Goal: Task Accomplishment & Management: Manage account settings

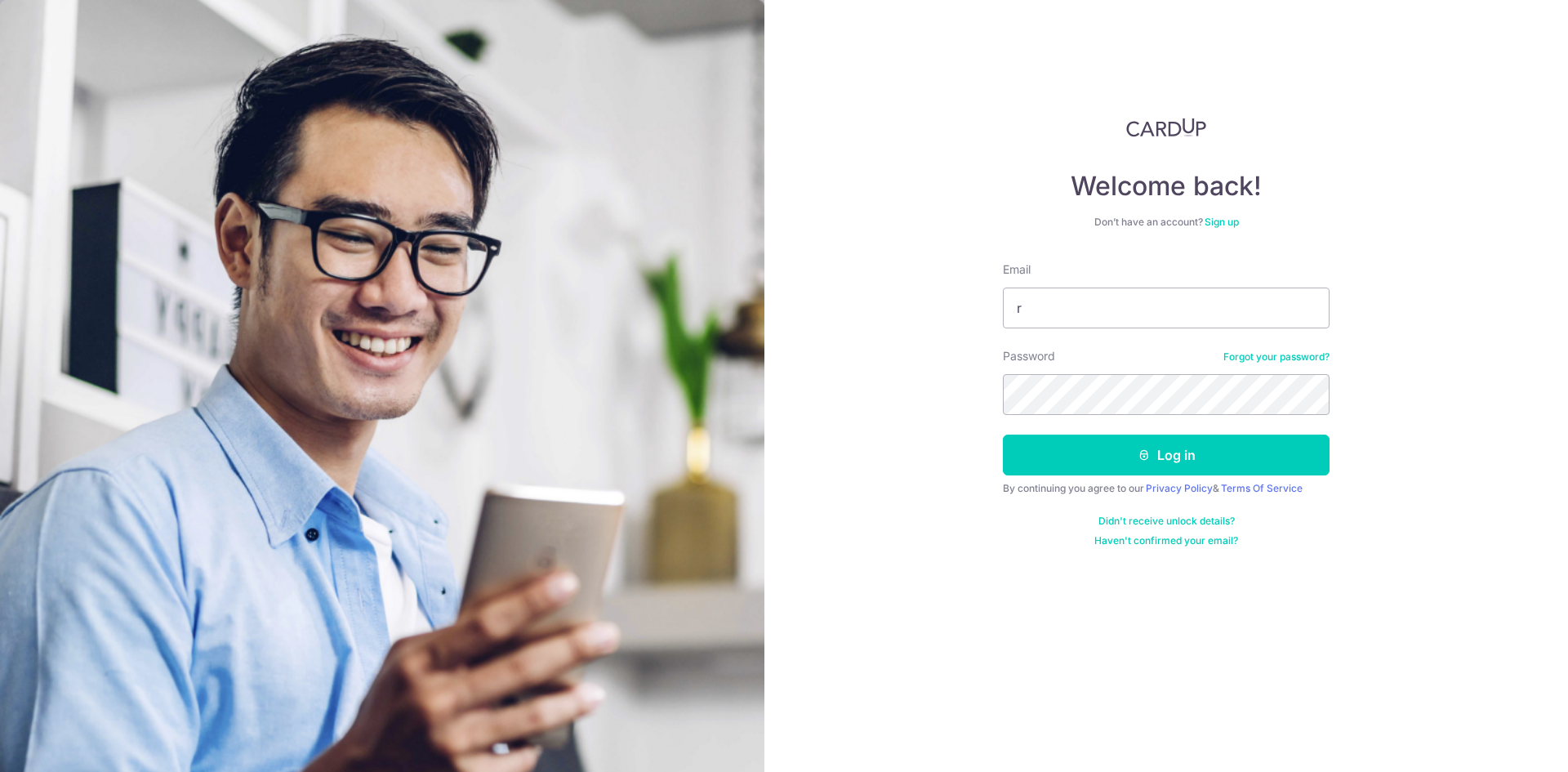
type input "[EMAIL_ADDRESS][DOMAIN_NAME]"
click at [1076, 418] on form "Email ron_andante@yahoo.co.uk Password Forgot your password? Log in By continui…" at bounding box center [1165, 404] width 327 height 286
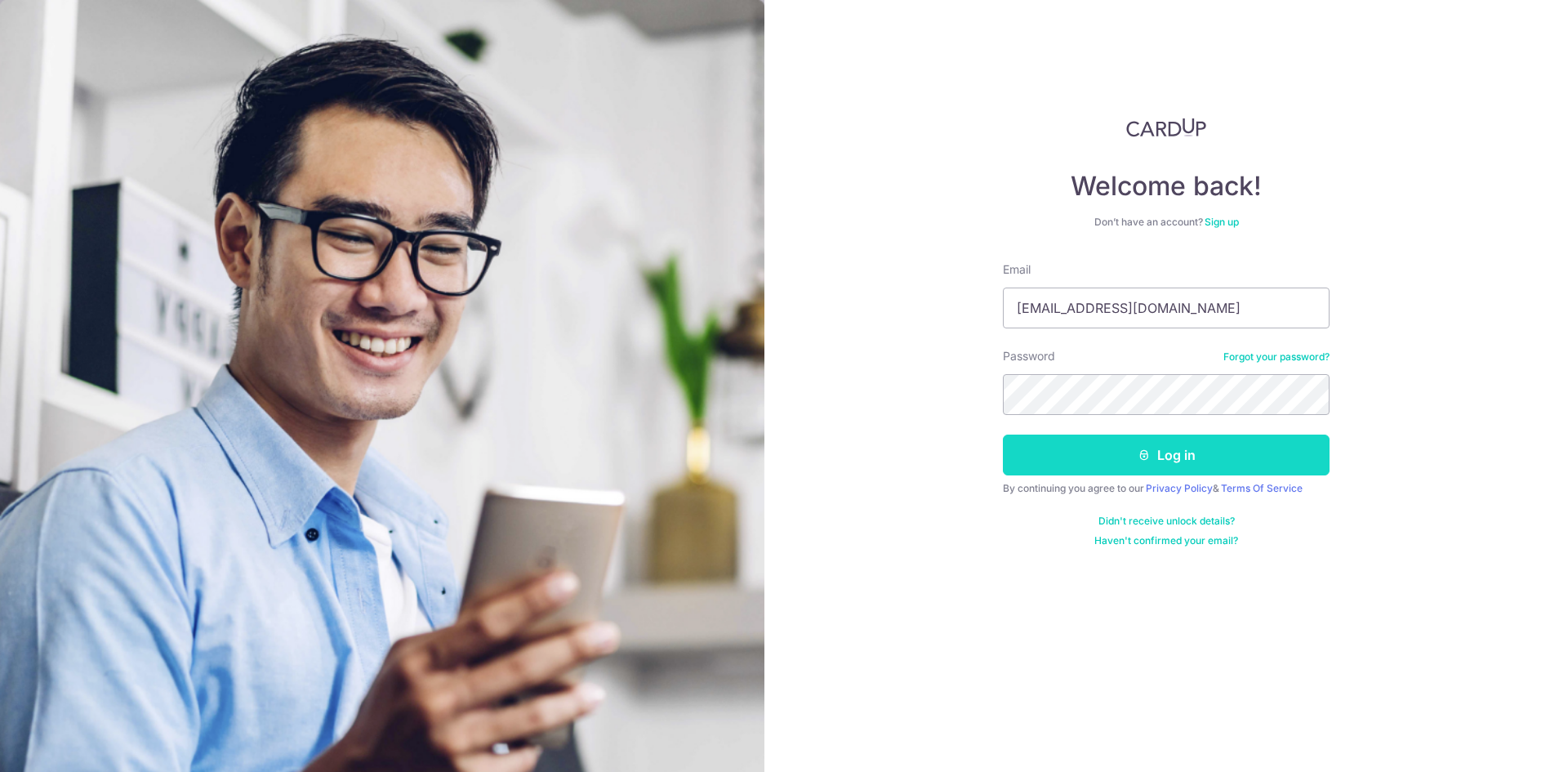
click at [1171, 449] on button "Log in" at bounding box center [1165, 454] width 327 height 41
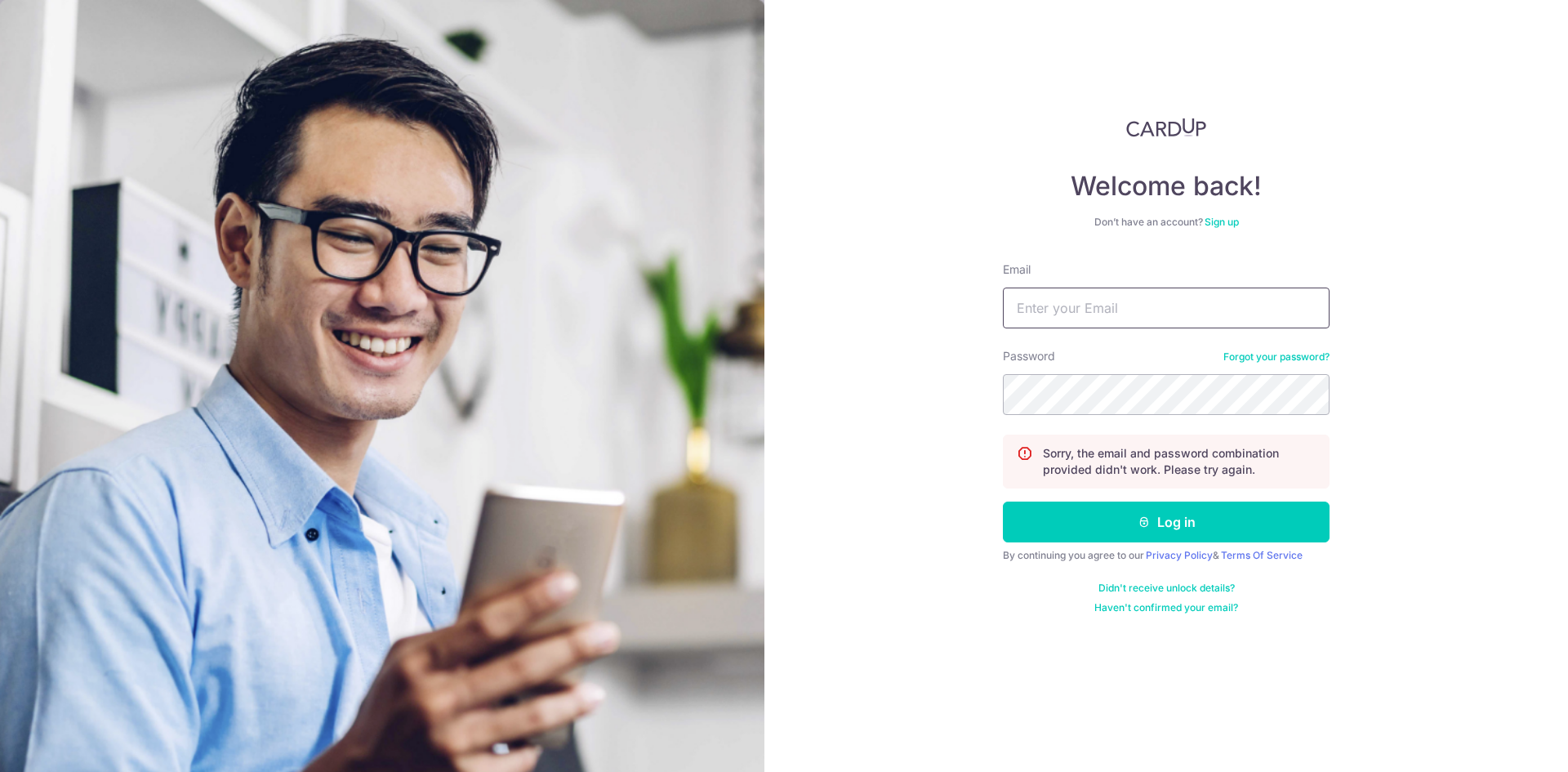
click at [1046, 298] on input "Email" at bounding box center [1165, 307] width 327 height 41
type input "[EMAIL_ADDRESS][DOMAIN_NAME]"
click at [1080, 416] on form "Email ron_andante@yahoo.co.uk Password Forgot your password? Sorry, the email a…" at bounding box center [1165, 437] width 327 height 353
click at [1002, 502] on button "Log in" at bounding box center [1165, 522] width 327 height 41
click at [1042, 300] on input "Email" at bounding box center [1165, 307] width 327 height 41
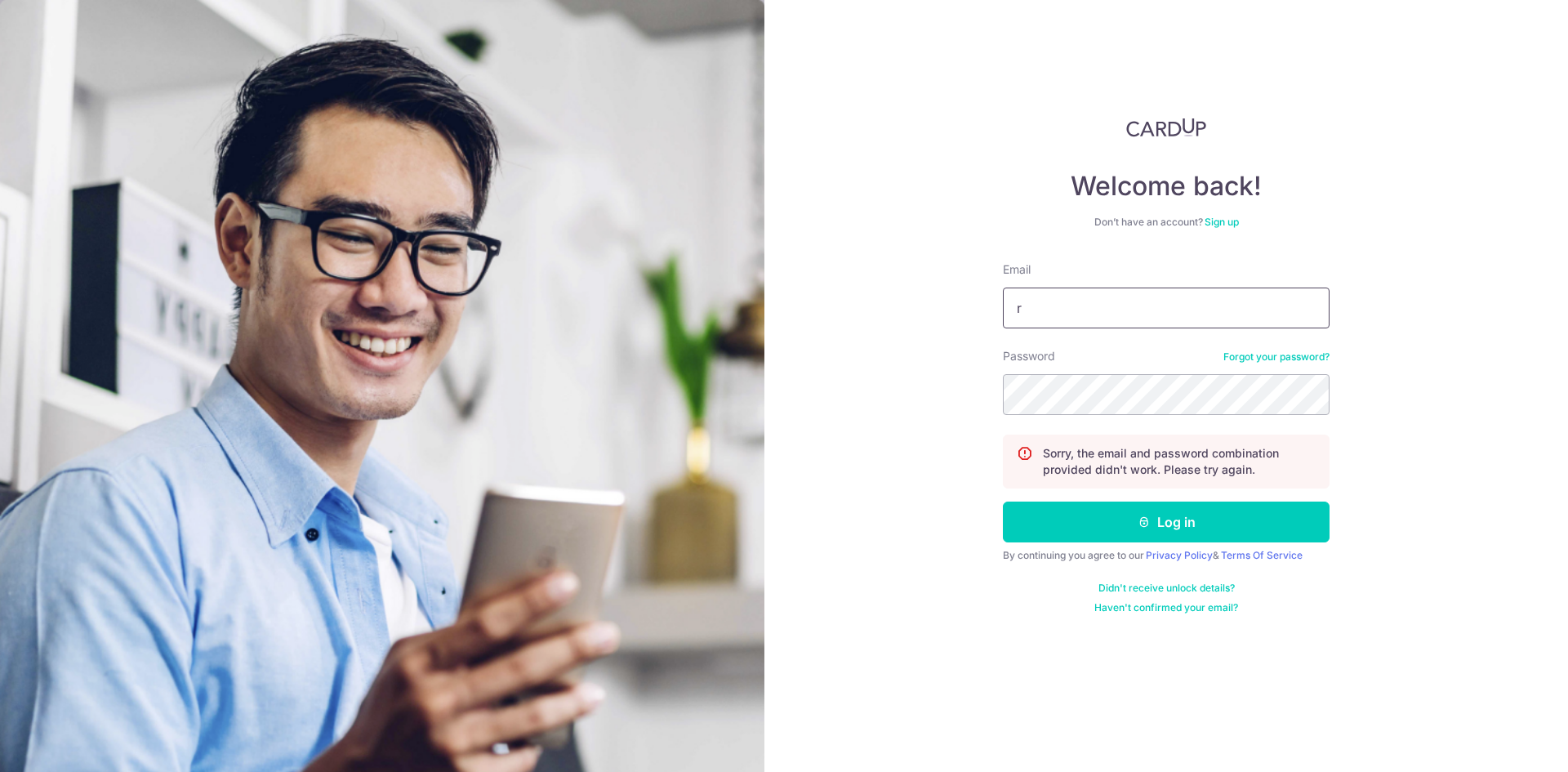
type input "[EMAIL_ADDRESS][DOMAIN_NAME]"
click at [1002, 502] on button "Log in" at bounding box center [1165, 522] width 327 height 41
click at [1126, 319] on input "Email" at bounding box center [1165, 307] width 327 height 41
type input "[EMAIL_ADDRESS][DOMAIN_NAME]"
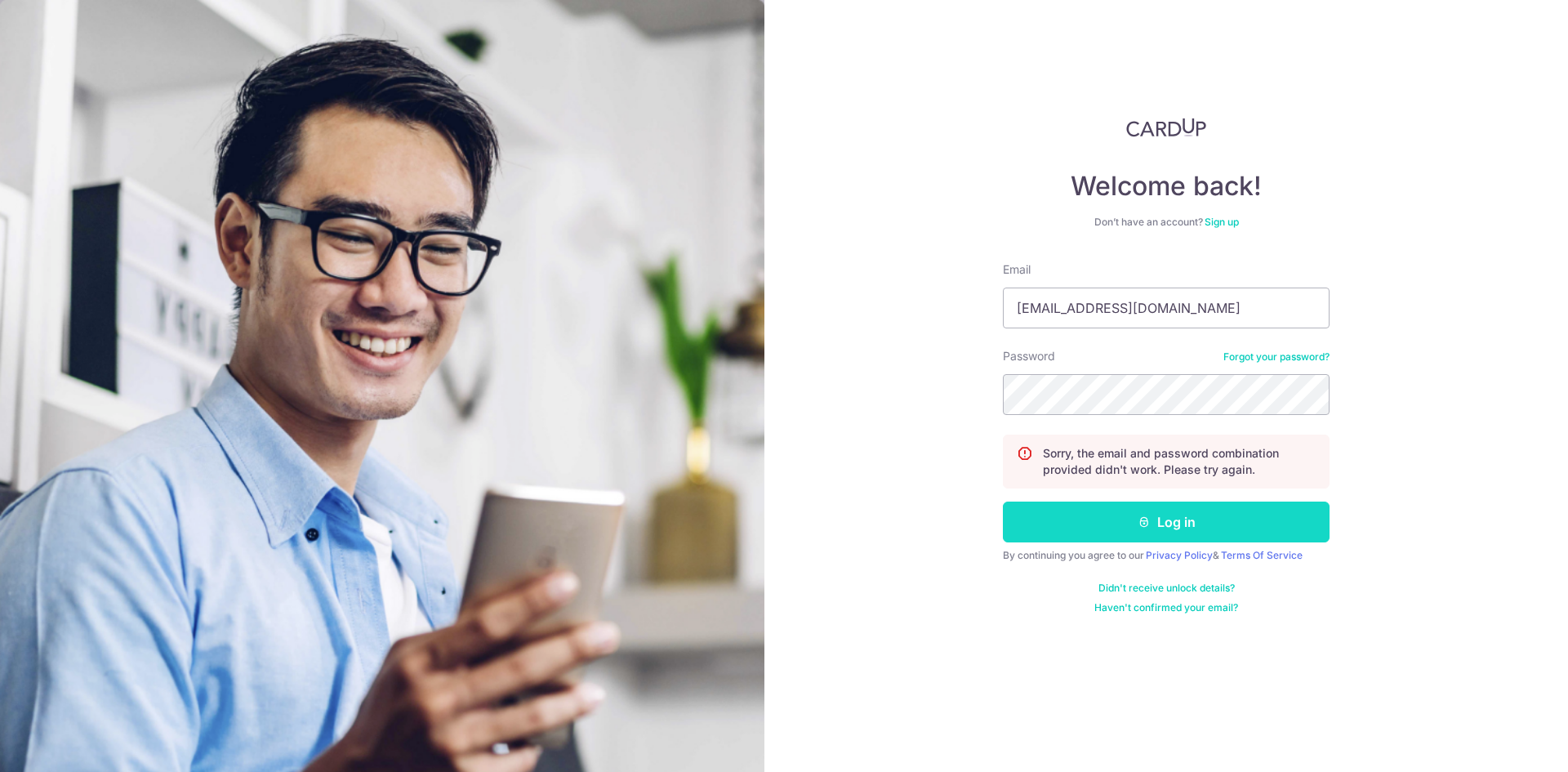
click at [1148, 518] on icon "submit" at bounding box center [1144, 522] width 13 height 13
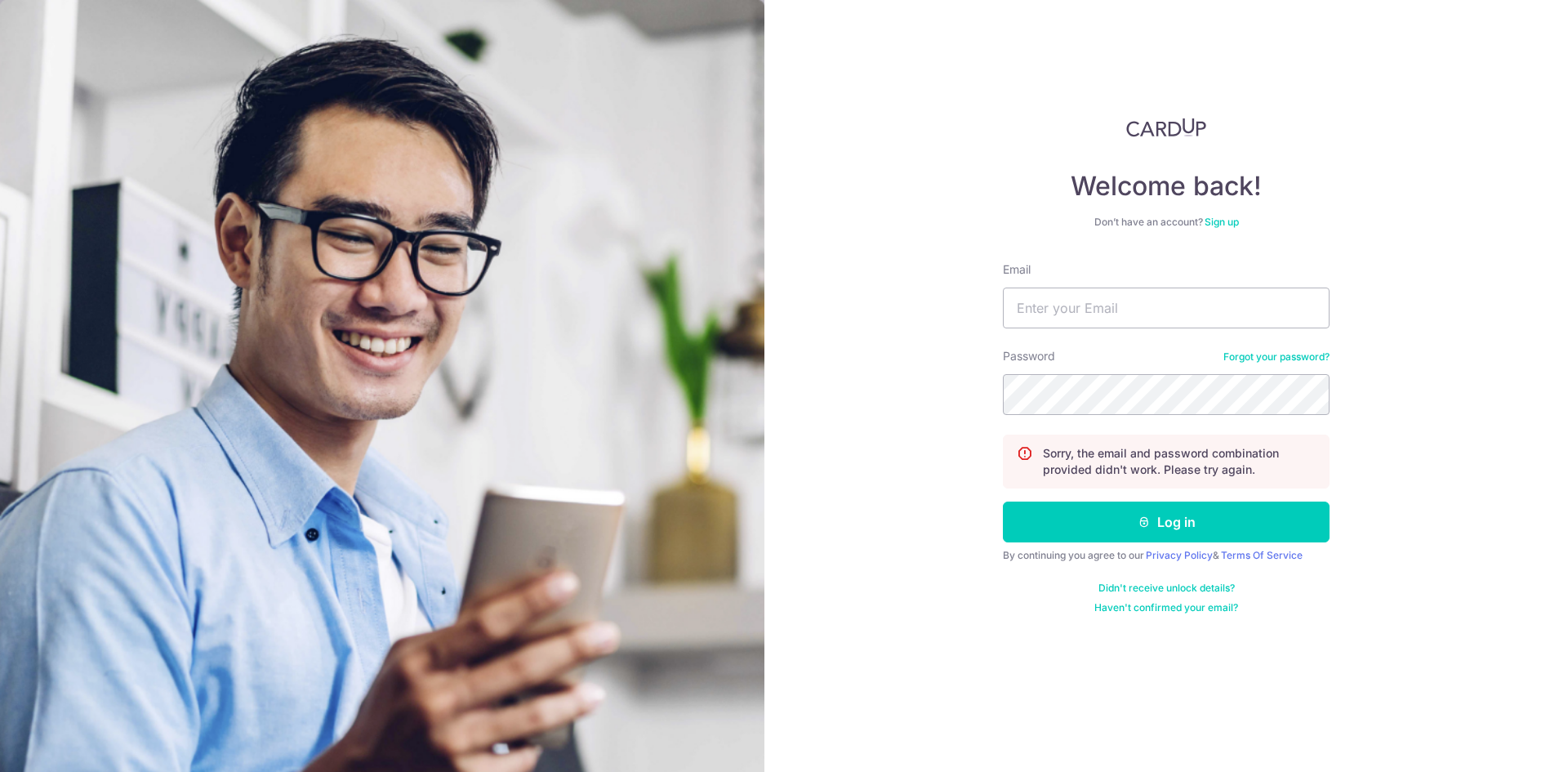
click at [1266, 353] on link "Forgot your password?" at bounding box center [1276, 357] width 106 height 13
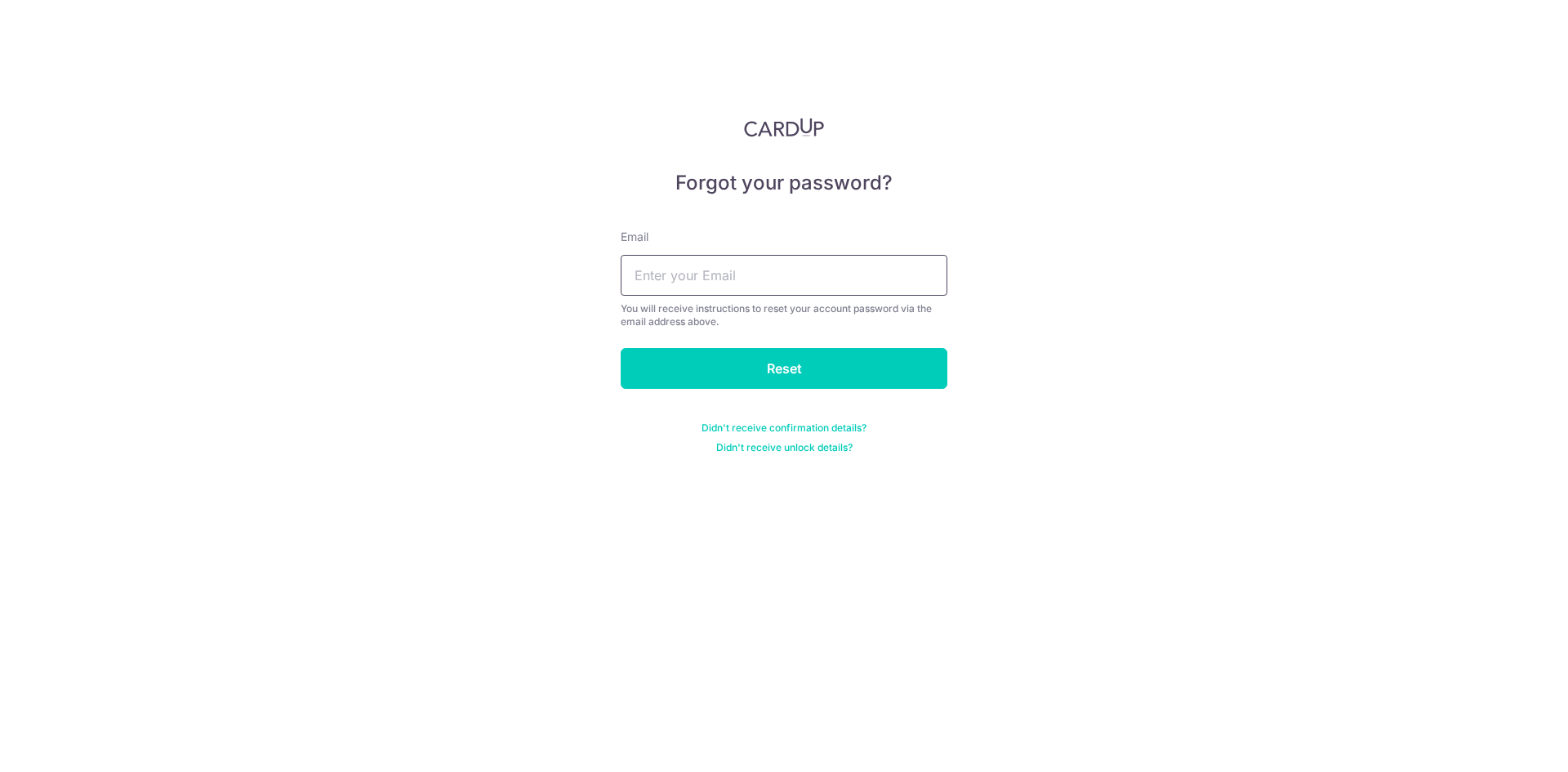
click at [684, 279] on input "text" at bounding box center [784, 275] width 327 height 41
type input "ron_andante@yahoo.co.uk"
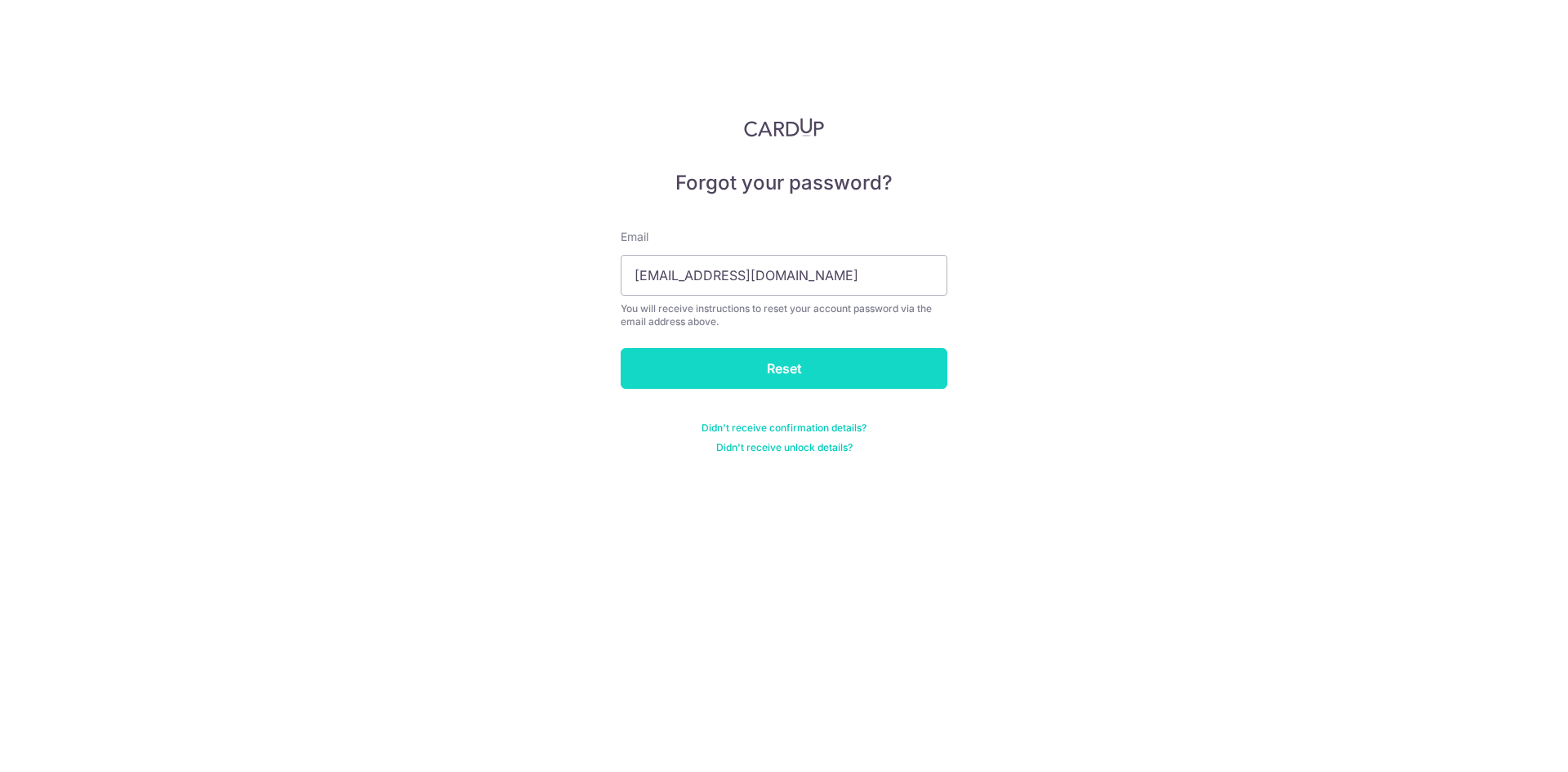
click at [748, 374] on input "Reset" at bounding box center [784, 367] width 327 height 41
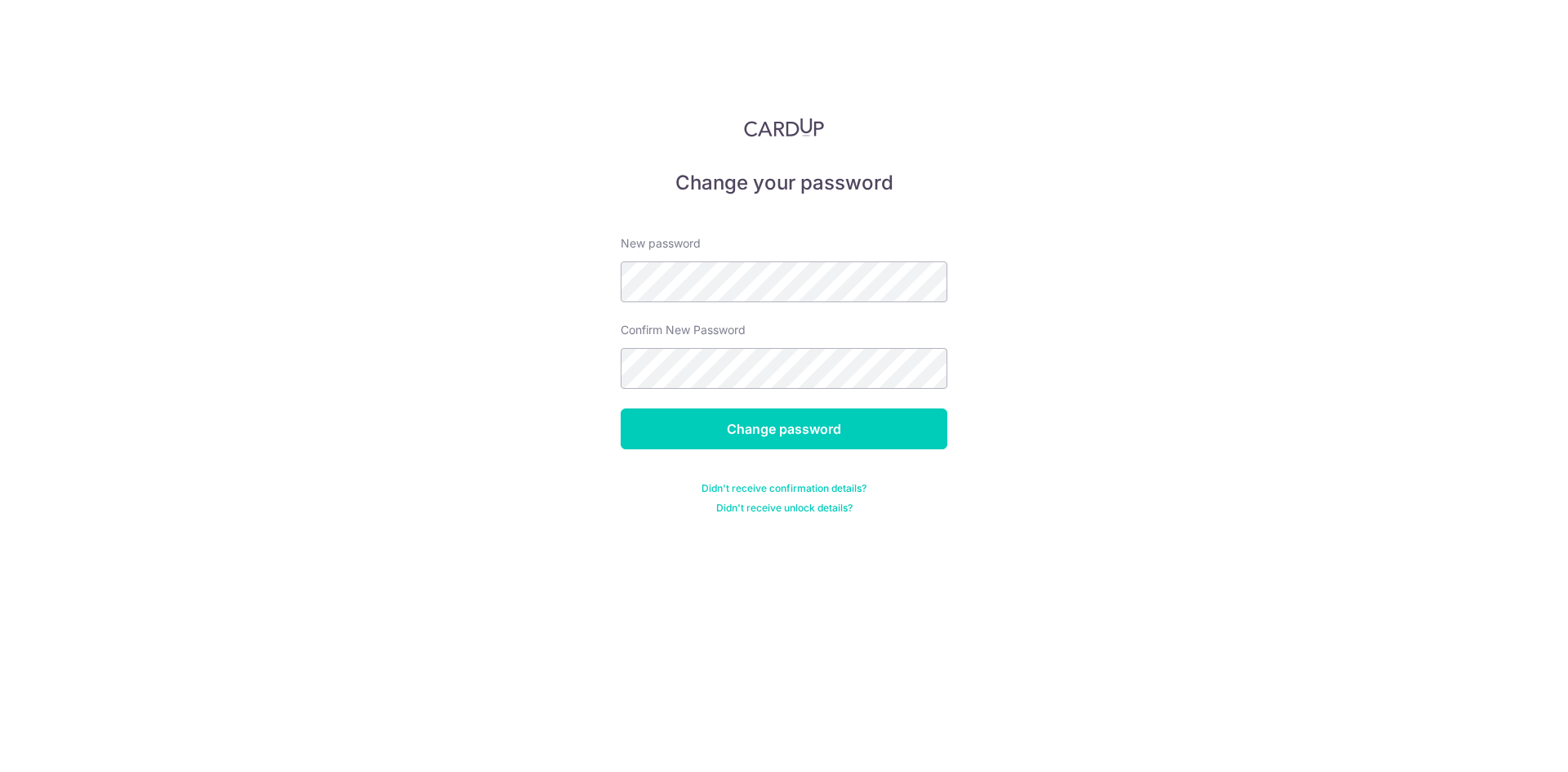
click at [1032, 347] on div "Change your password New password Confirm New Password Change password Didn't r…" at bounding box center [784, 386] width 1568 height 772
click at [793, 417] on input "Change password" at bounding box center [784, 428] width 327 height 41
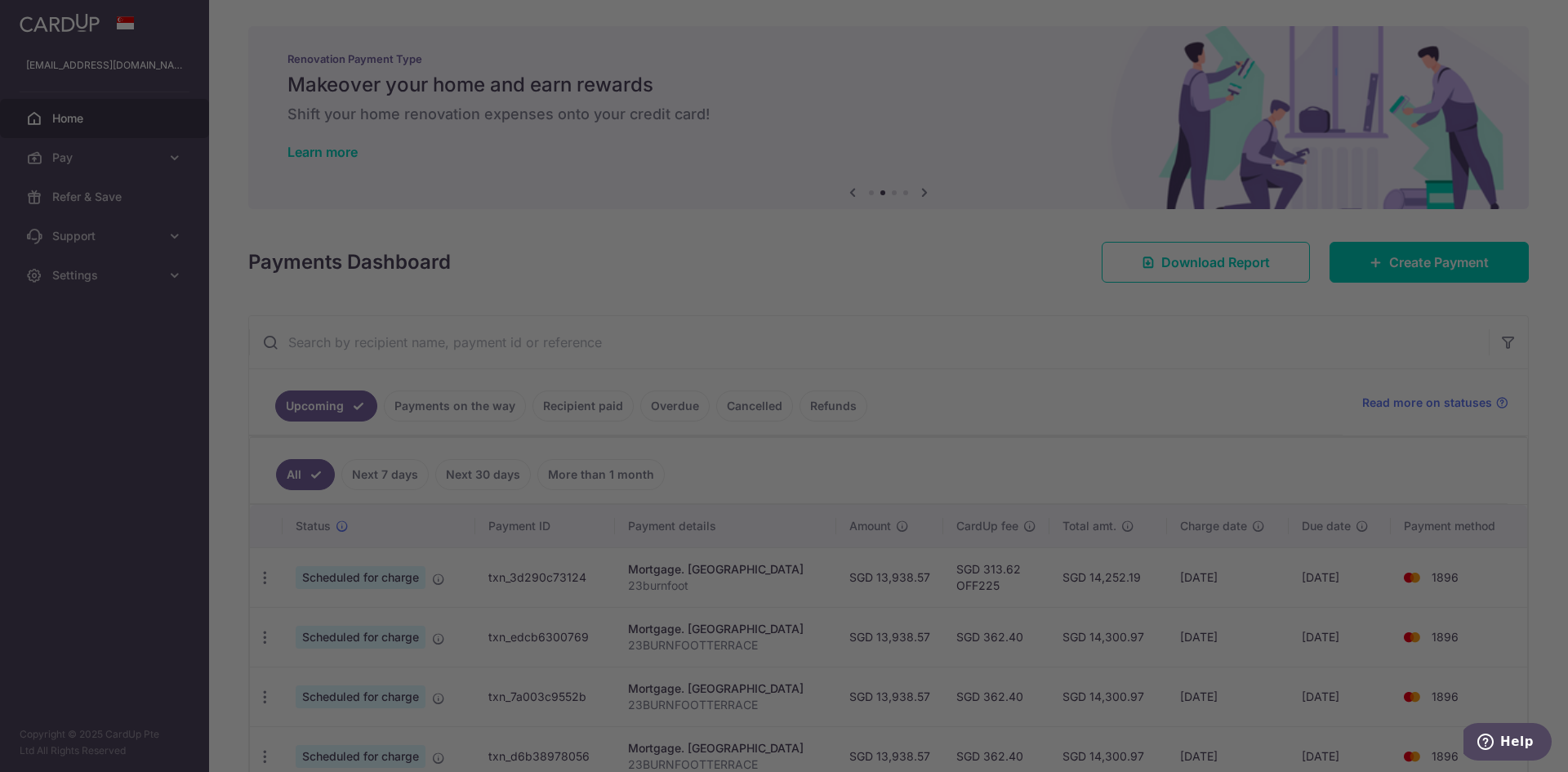
click at [1076, 373] on div at bounding box center [791, 389] width 1583 height 779
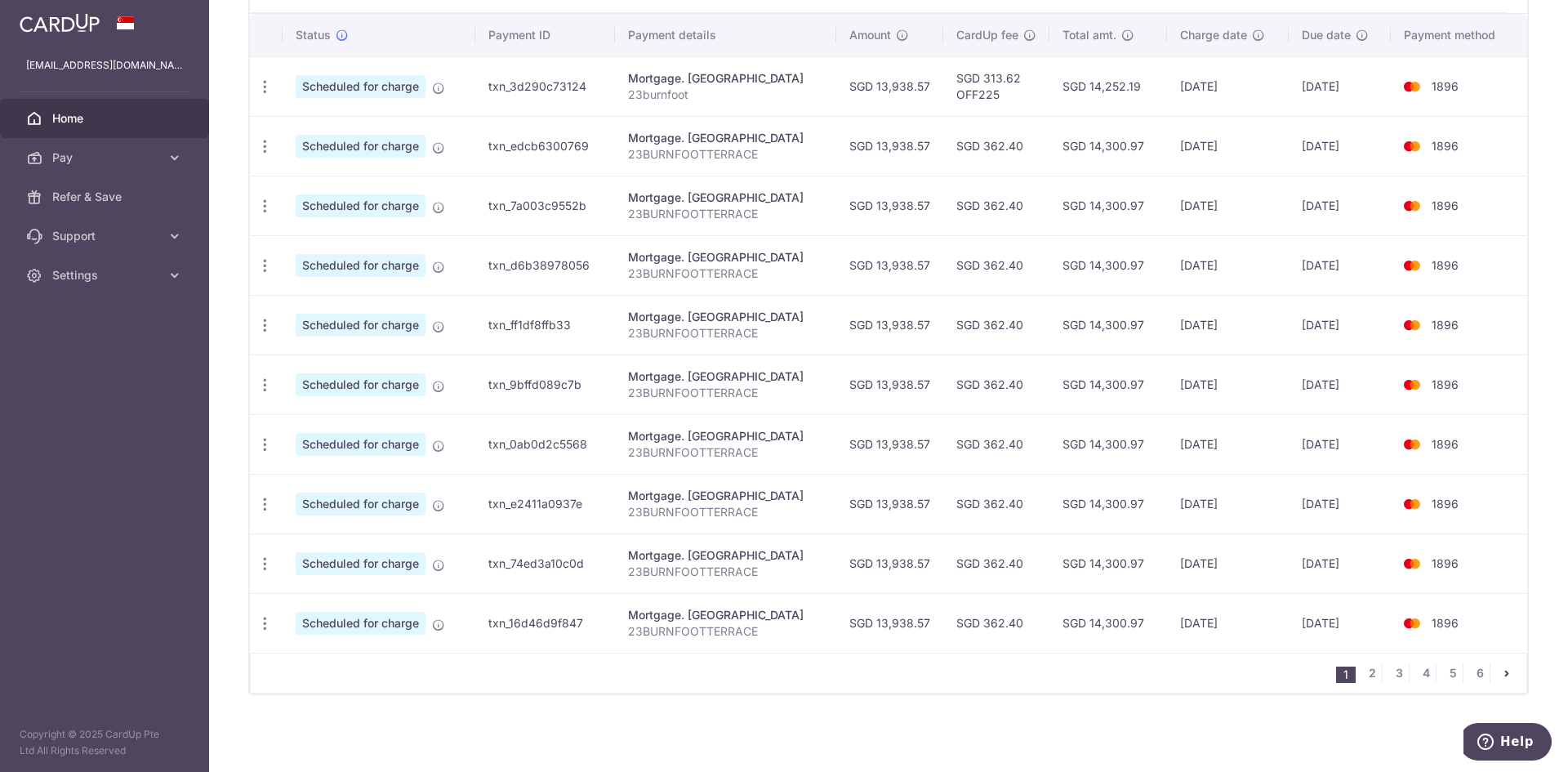
scroll to position [1, 0]
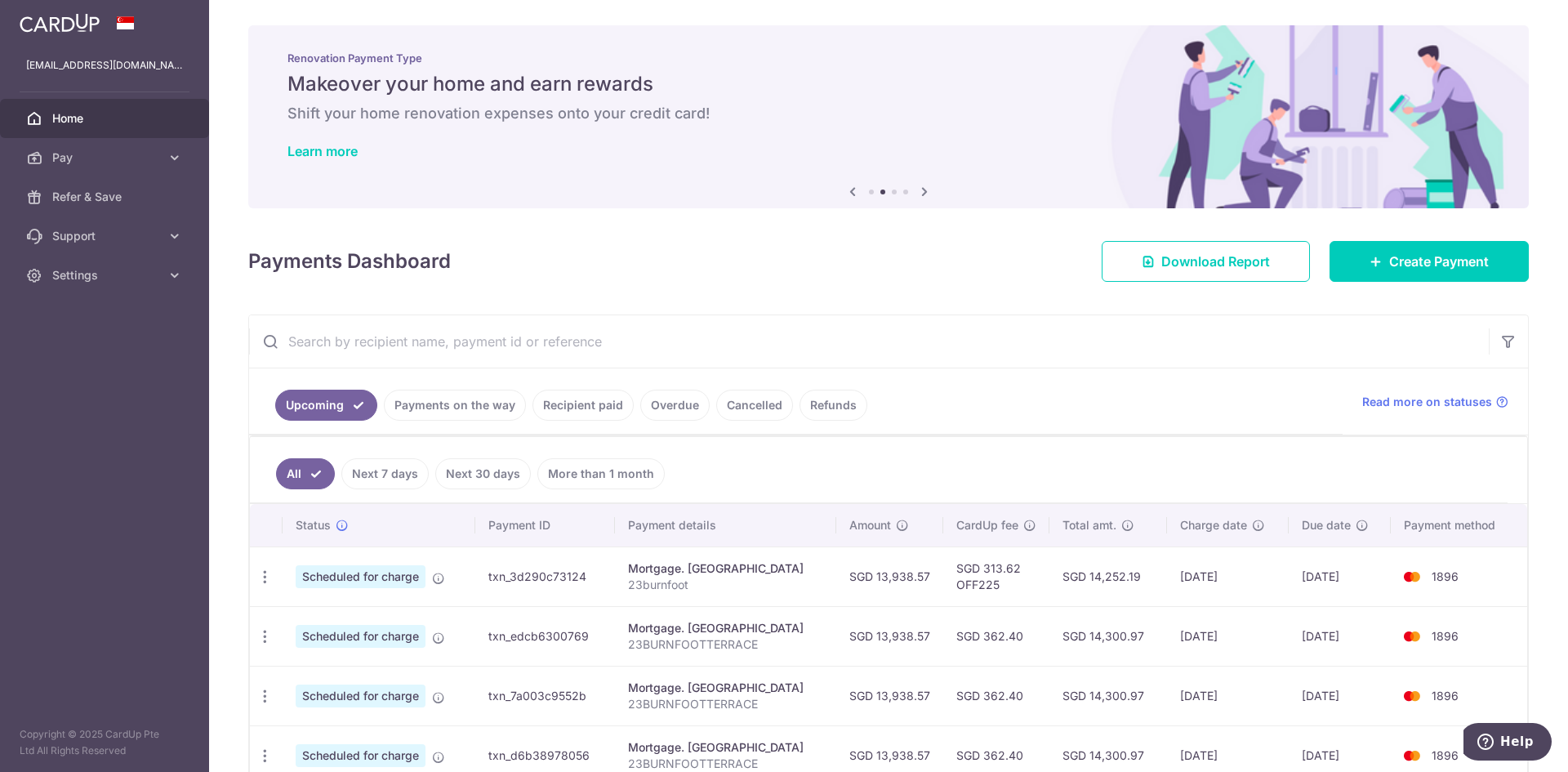
click at [755, 403] on link "Cancelled" at bounding box center [754, 405] width 77 height 31
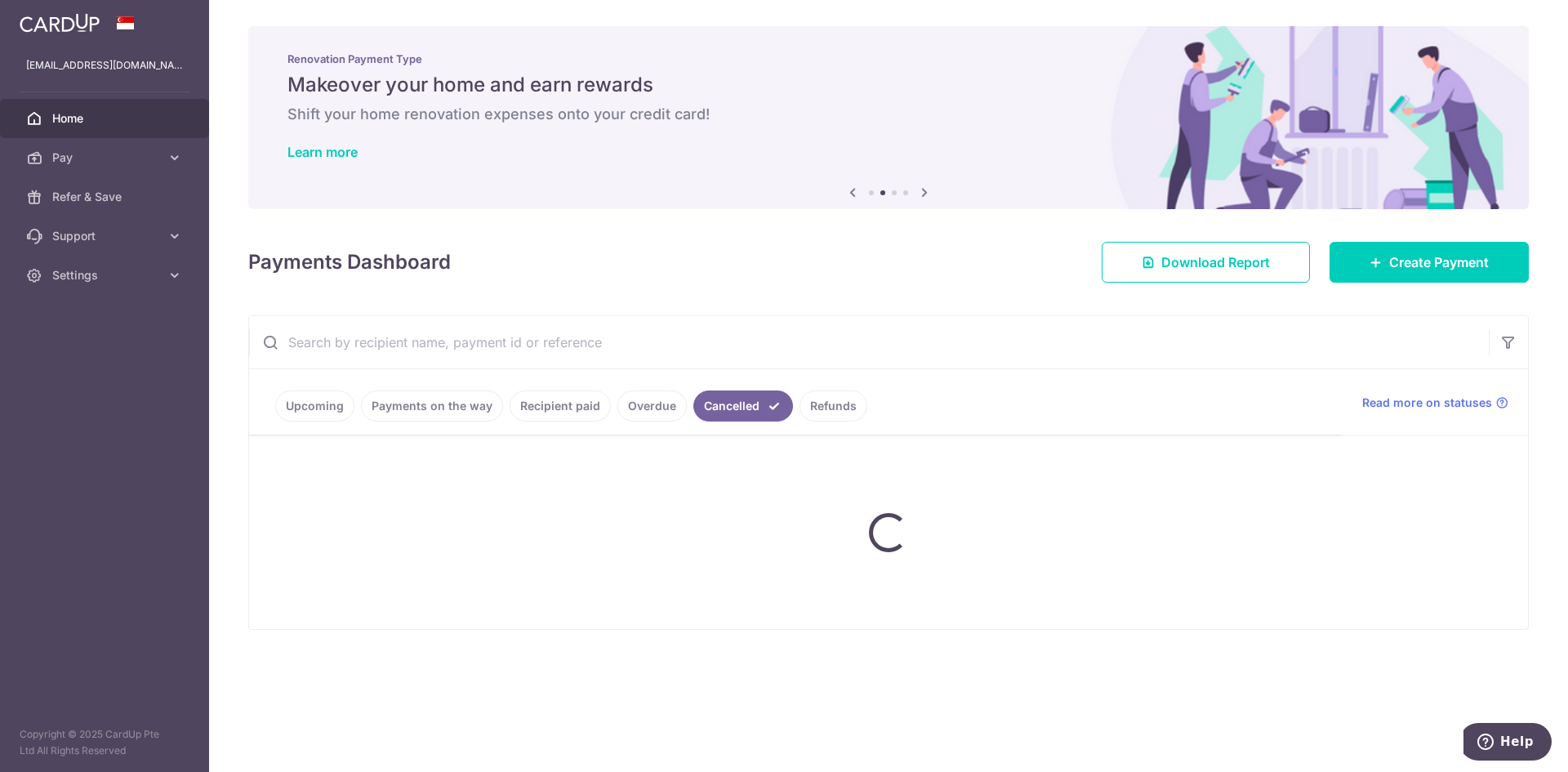
scroll to position [0, 0]
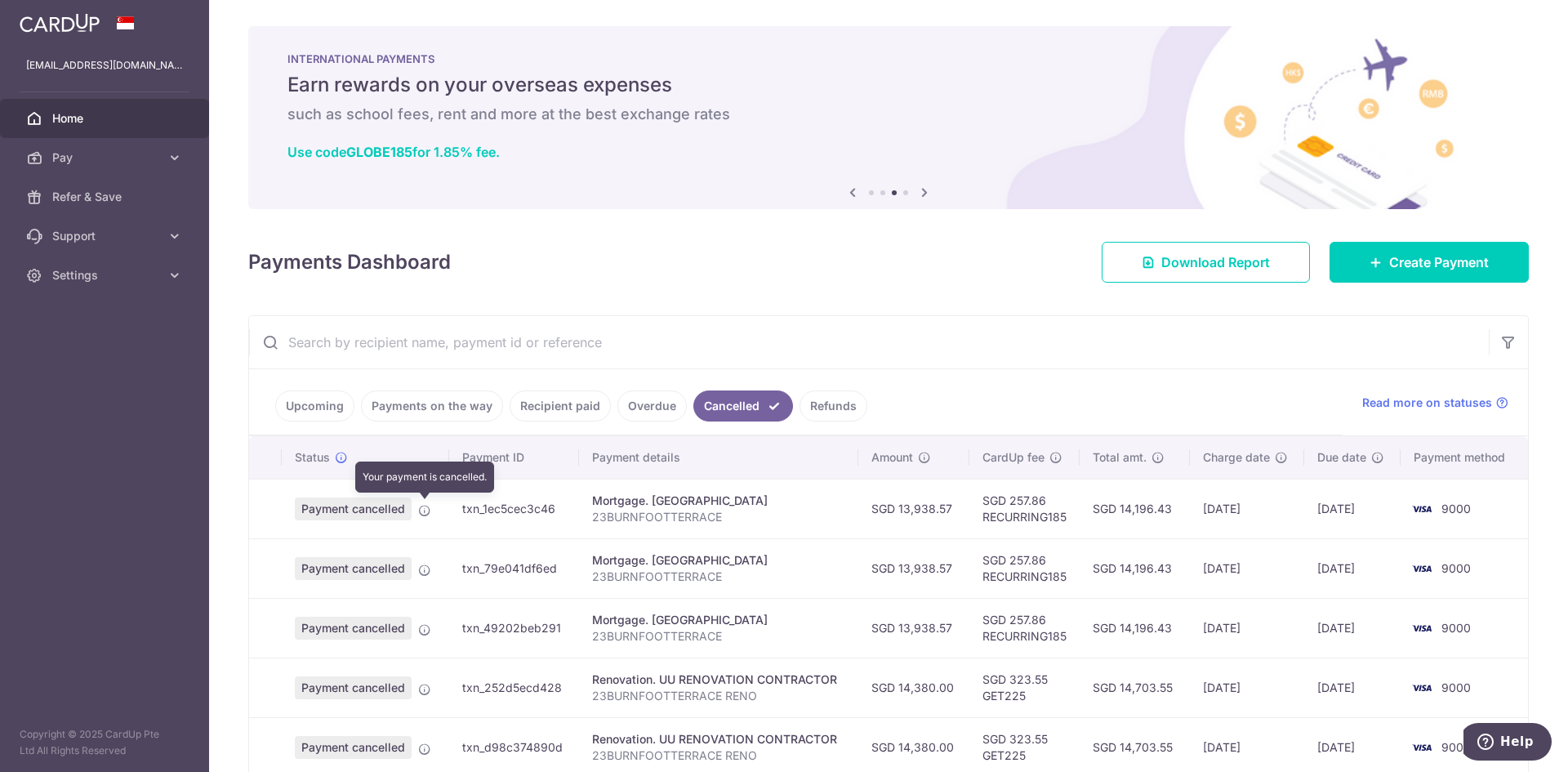
click at [427, 507] on icon at bounding box center [425, 510] width 13 height 13
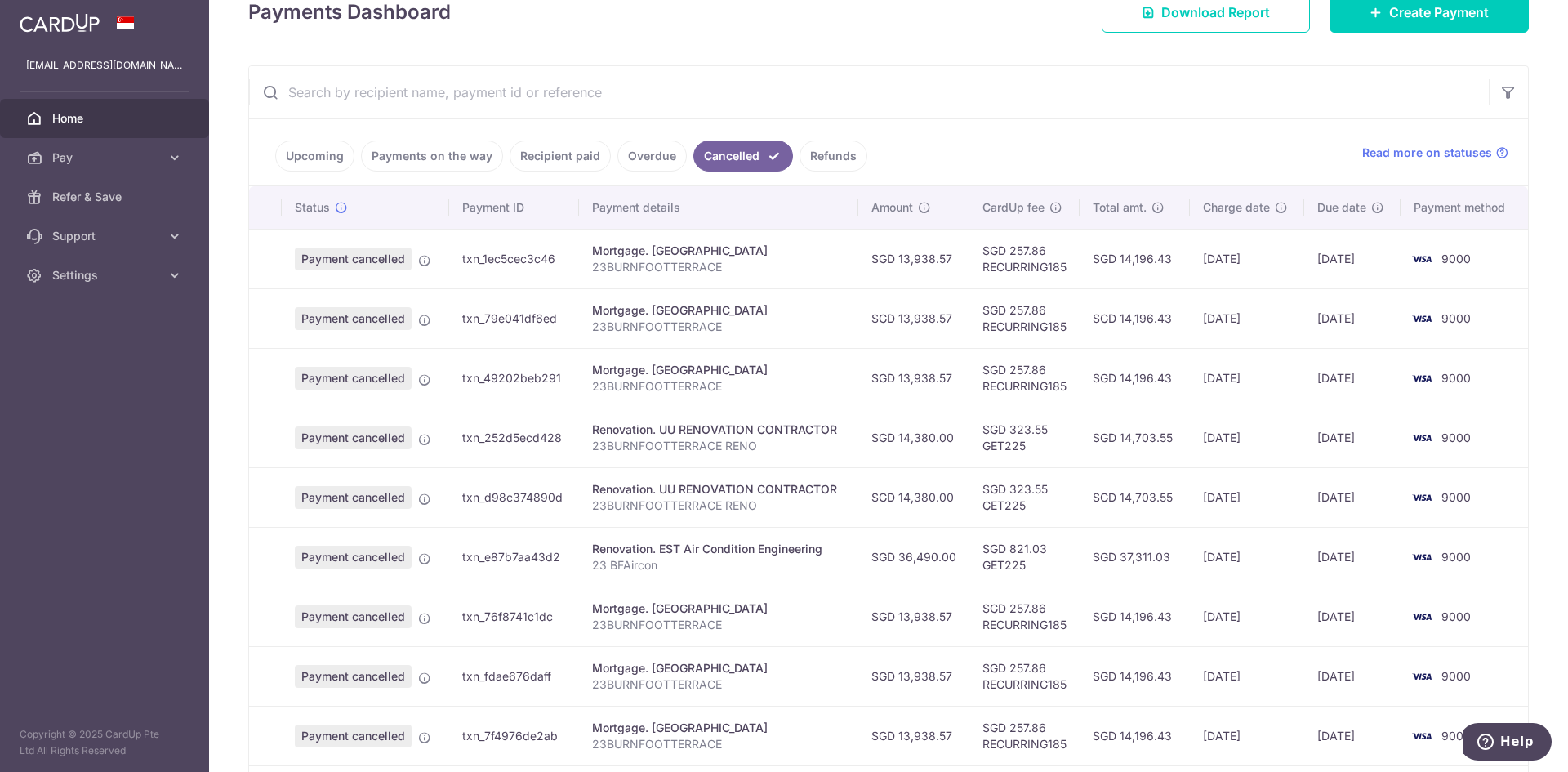
scroll to position [422, 0]
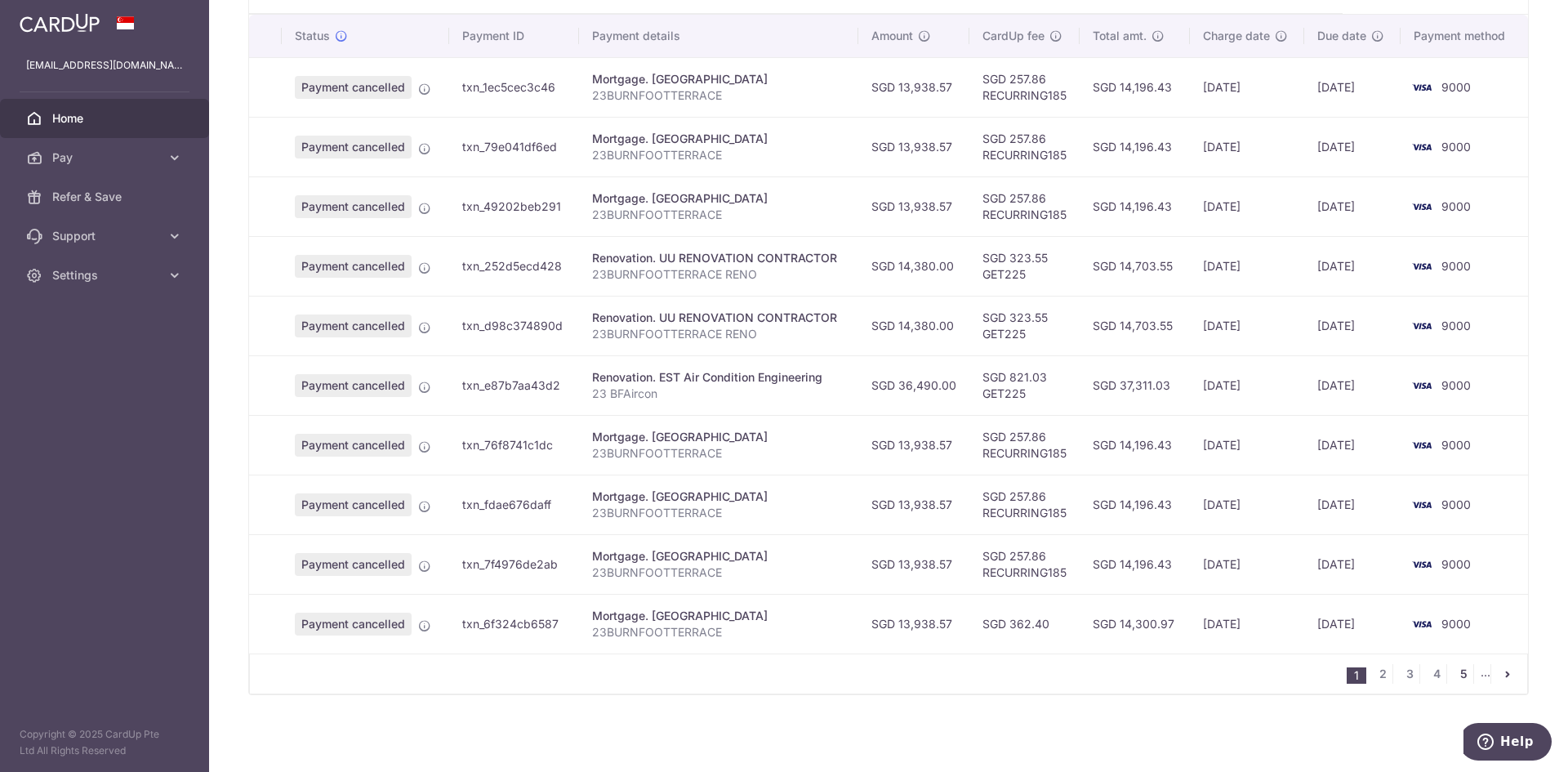
click at [1454, 673] on link "5" at bounding box center [1463, 673] width 20 height 20
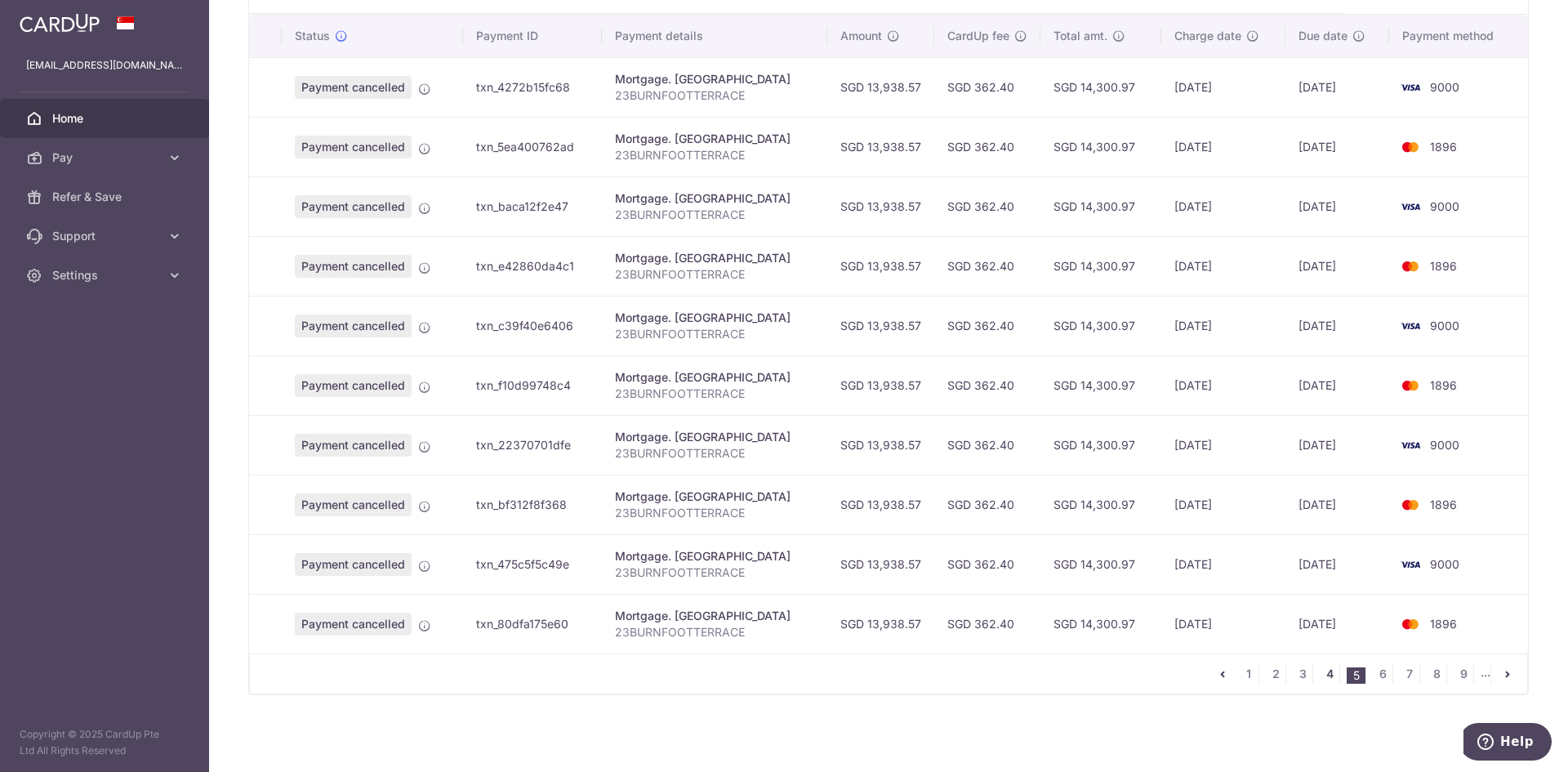
click at [1322, 671] on link "4" at bounding box center [1329, 673] width 20 height 20
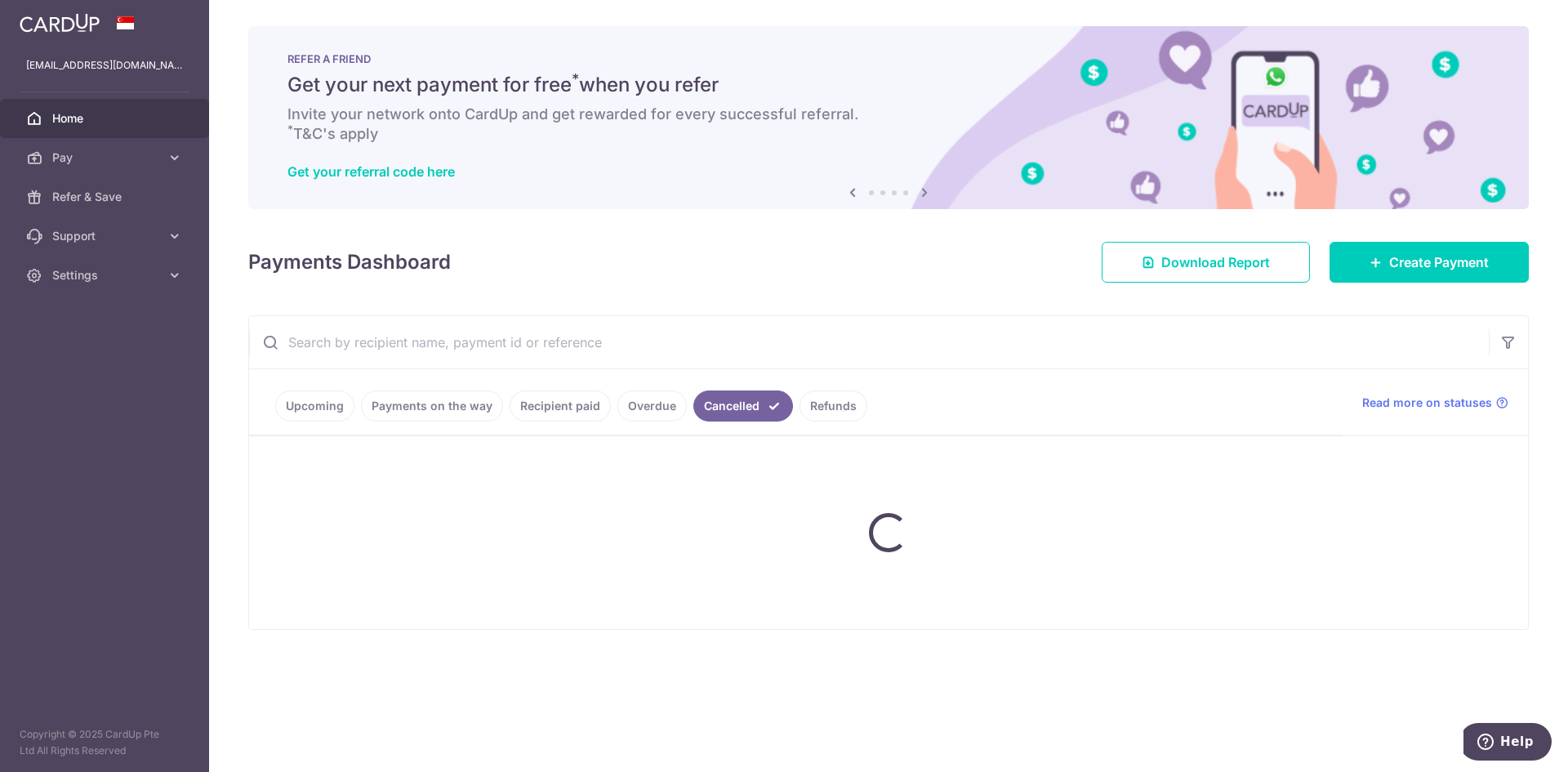
scroll to position [0, 0]
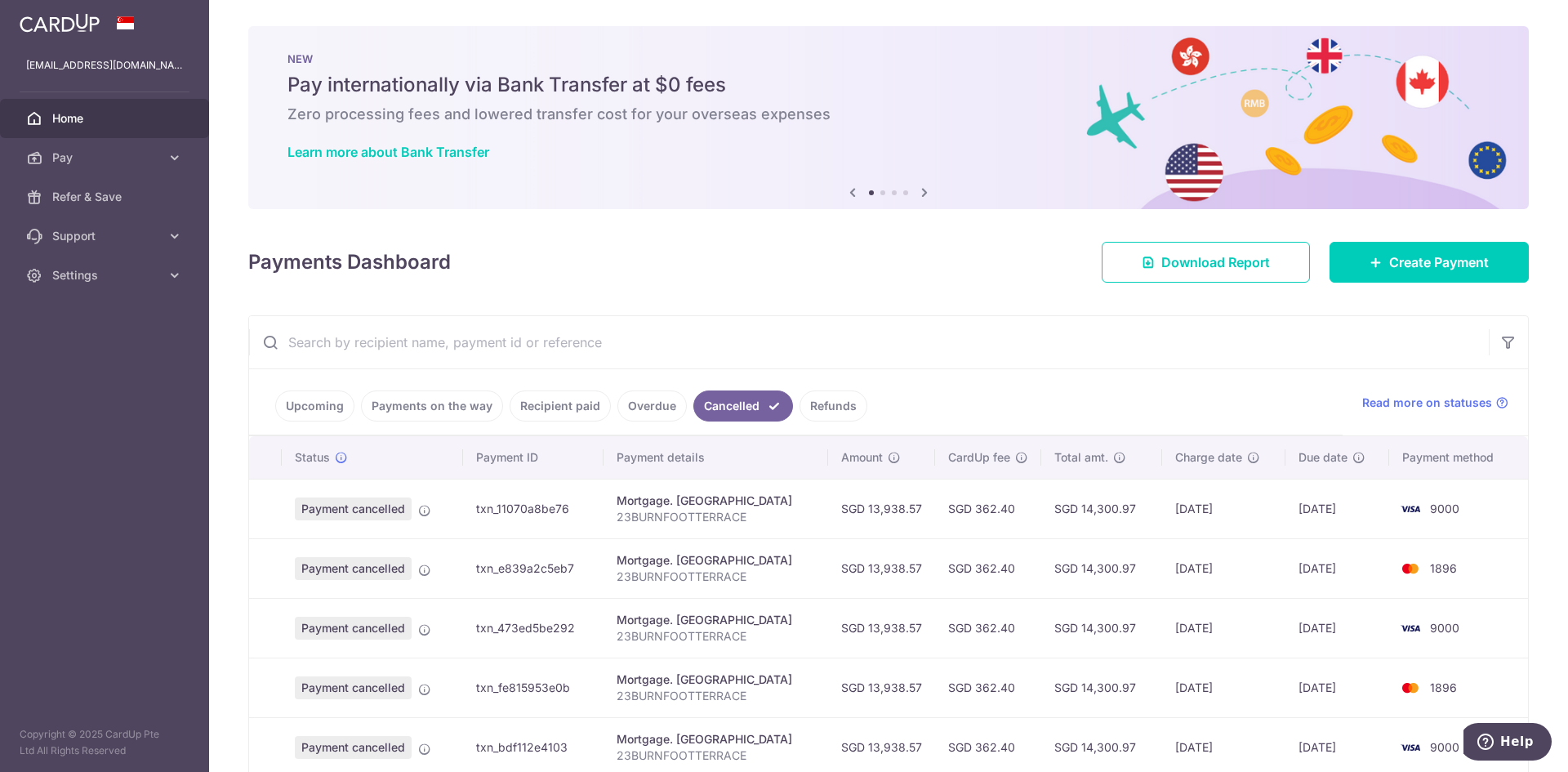
drag, startPoint x: 1154, startPoint y: 505, endPoint x: 1217, endPoint y: 507, distance: 63.0
click at [1217, 507] on td "[DATE]" at bounding box center [1223, 508] width 124 height 60
click at [531, 404] on link "Recipient paid" at bounding box center [560, 406] width 101 height 31
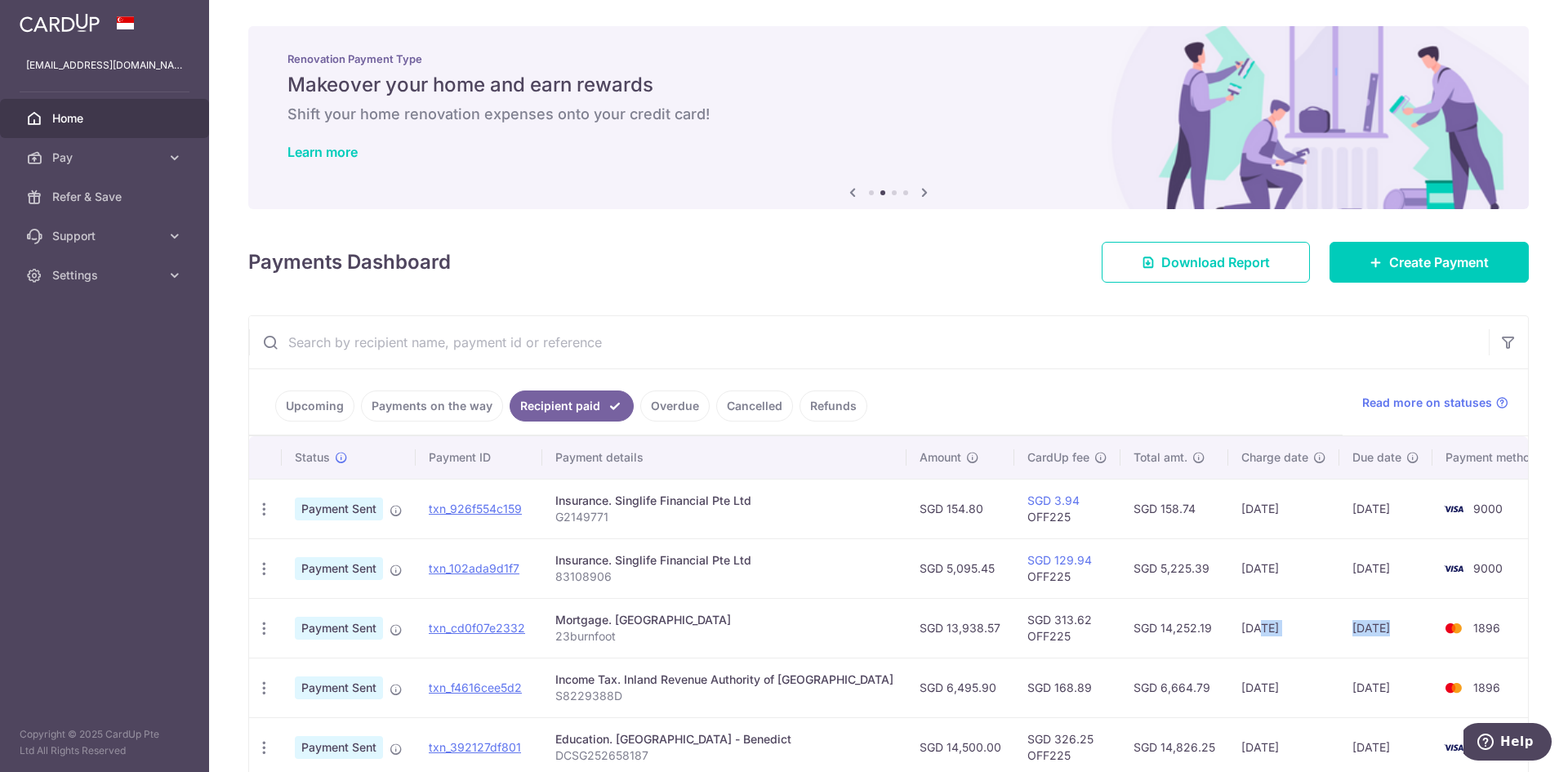
drag, startPoint x: 1218, startPoint y: 627, endPoint x: 1351, endPoint y: 628, distance: 133.0
click at [1351, 628] on tr "PDF Receipt Payment Sent txn_cd0f07e2332 Mortgage. [GEOGRAPHIC_DATA] [GEOGRAPHI…" at bounding box center [903, 627] width 1307 height 60
click at [339, 404] on link "Upcoming" at bounding box center [314, 406] width 79 height 31
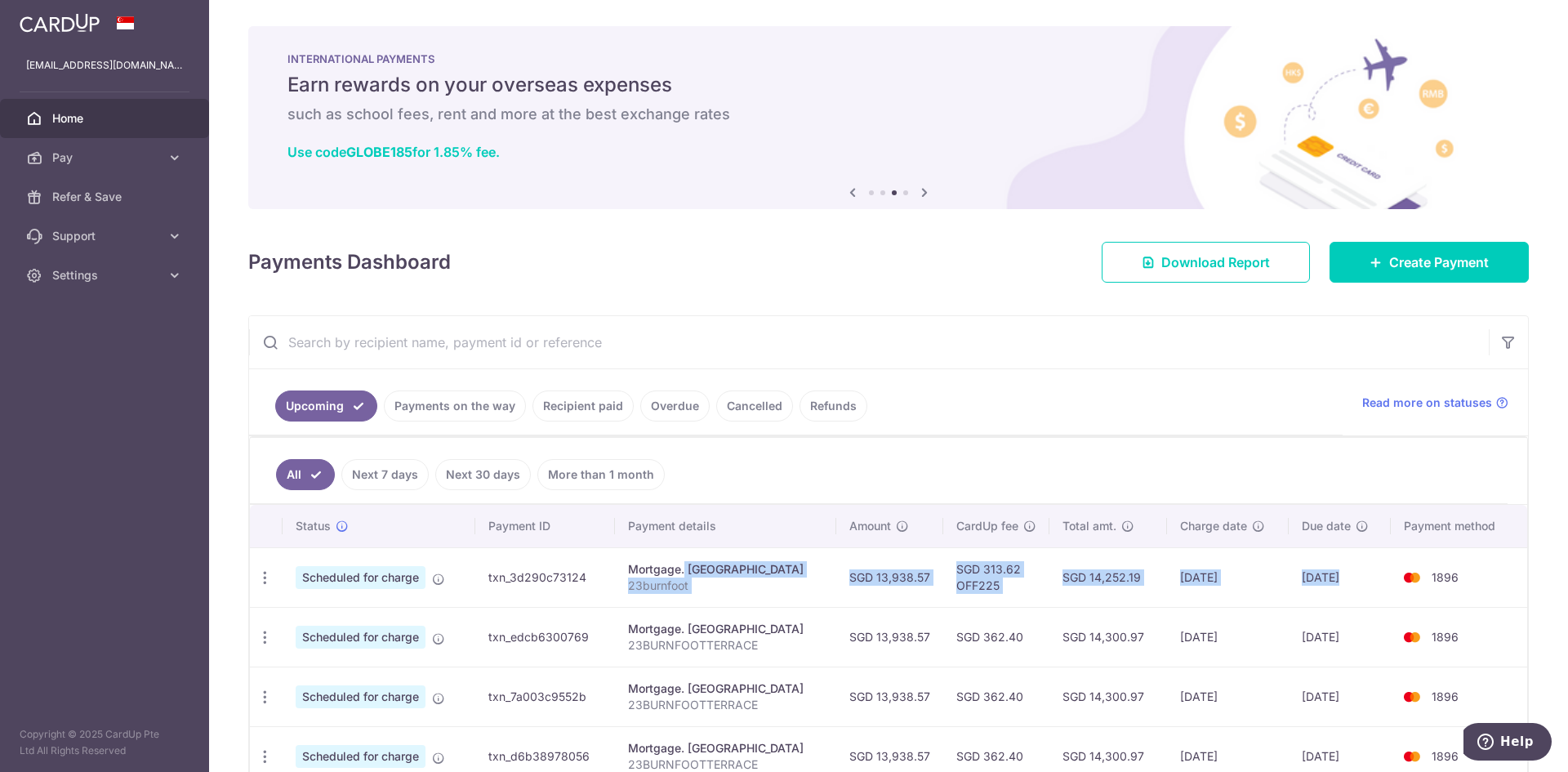
drag, startPoint x: 649, startPoint y: 570, endPoint x: 1393, endPoint y: 576, distance: 744.0
click at [1393, 576] on tr "Update payment Cancel payment Upload doc Scheduled for charge txn_3d290c73124 M…" at bounding box center [887, 577] width 1277 height 60
drag, startPoint x: 598, startPoint y: 580, endPoint x: 490, endPoint y: 580, distance: 108.0
click at [490, 580] on td "txn_3d290c73124" at bounding box center [545, 577] width 140 height 60
copy td "txn_3d290c73124"
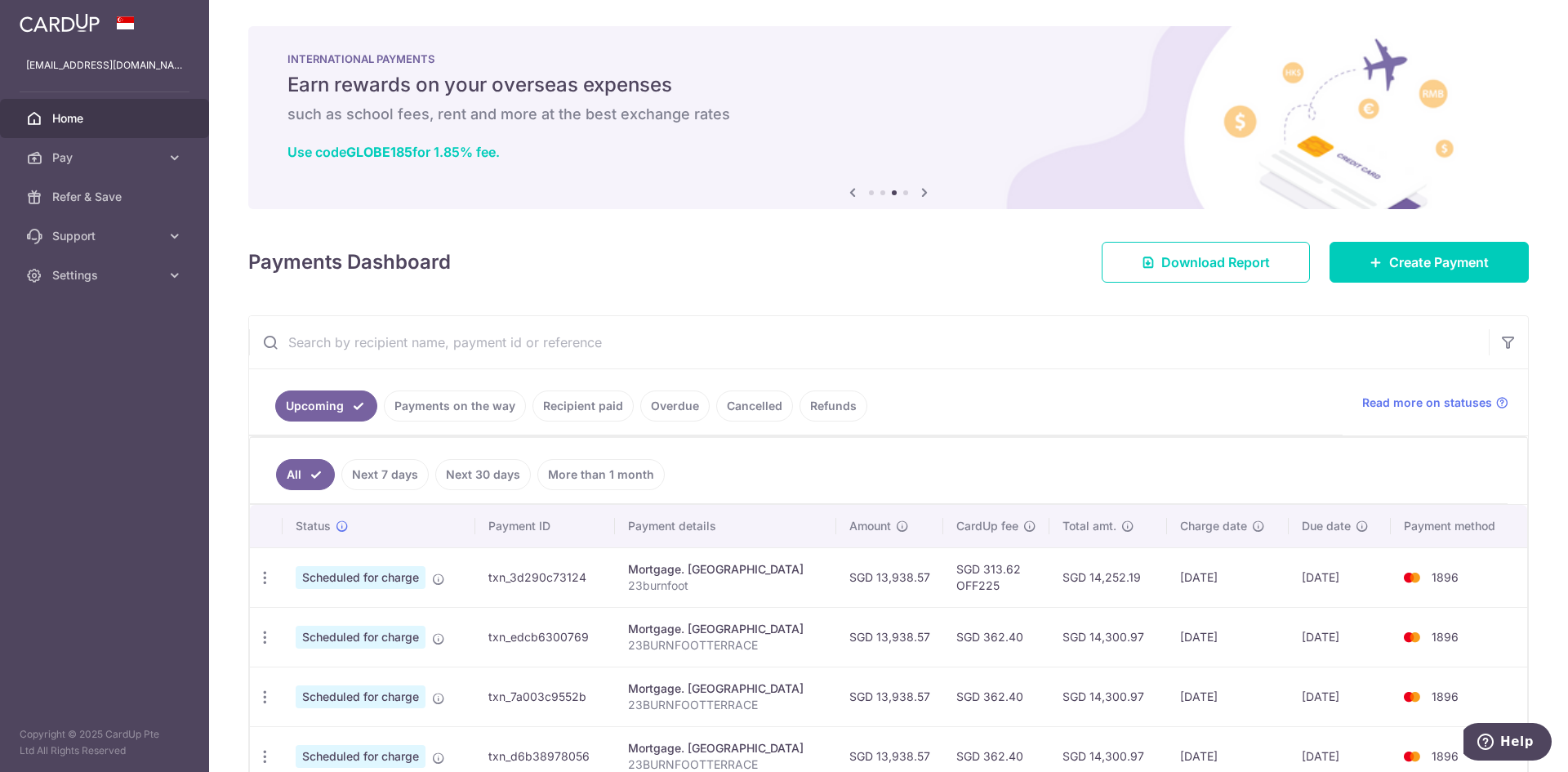
click at [318, 346] on input "text" at bounding box center [869, 342] width 1240 height 52
paste input "txn_3d290c73124"
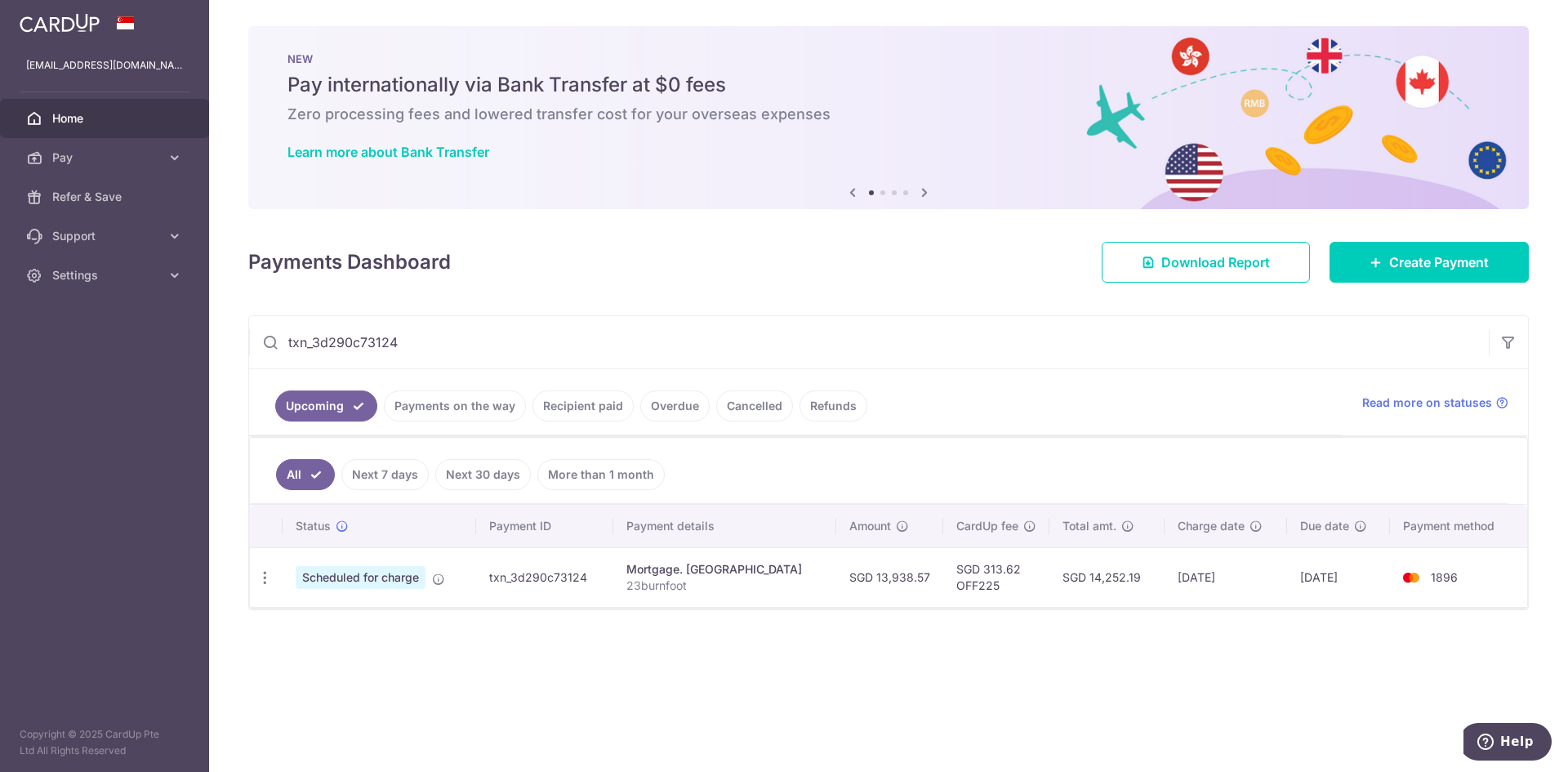
click at [753, 406] on link "Cancelled" at bounding box center [754, 406] width 77 height 31
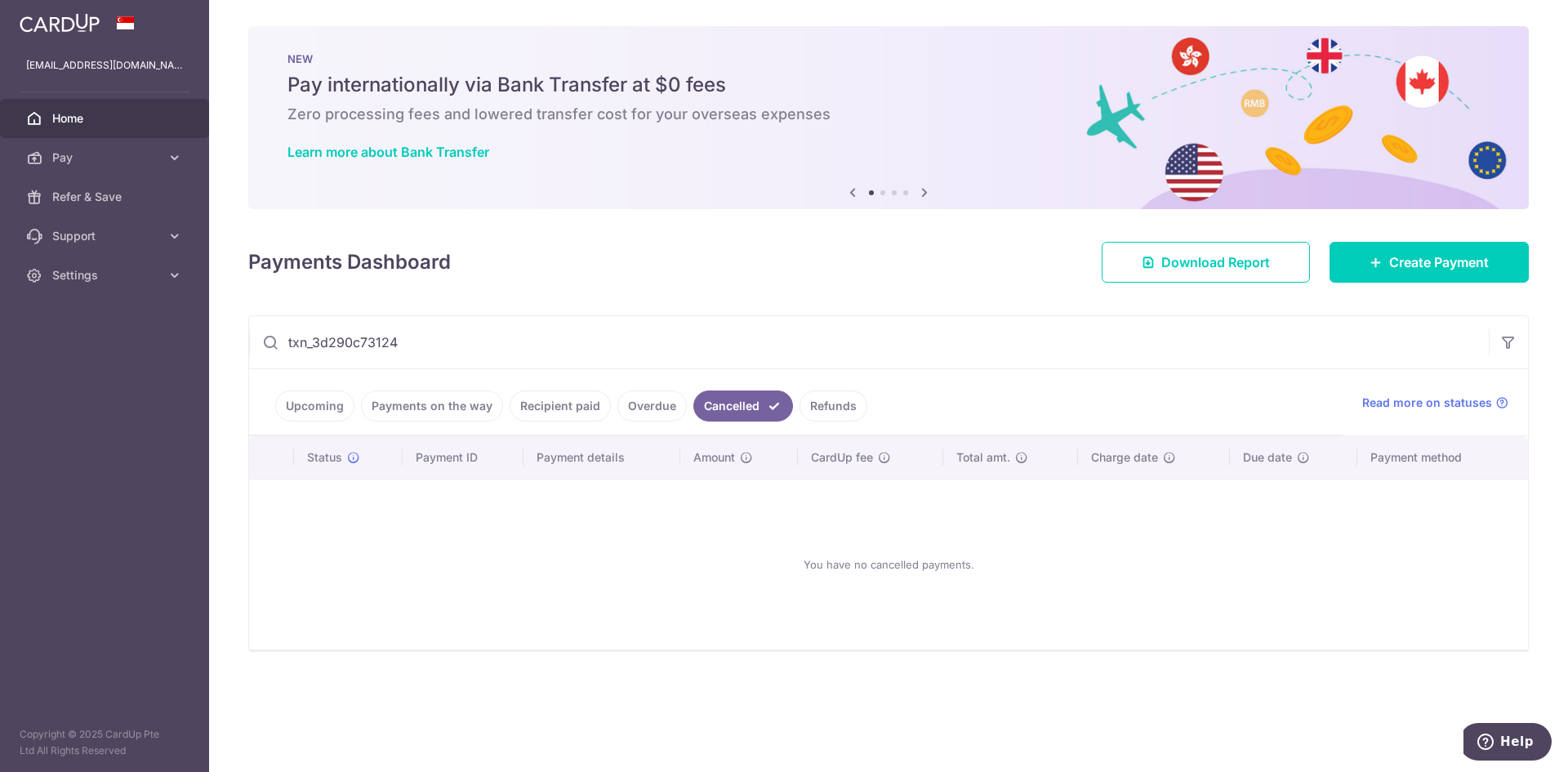
click at [448, 330] on input "txn_3d290c73124" at bounding box center [869, 342] width 1240 height 52
drag, startPoint x: 456, startPoint y: 336, endPoint x: 281, endPoint y: 336, distance: 175.0
click at [281, 336] on input "txn_3d290c73124" at bounding box center [869, 342] width 1240 height 52
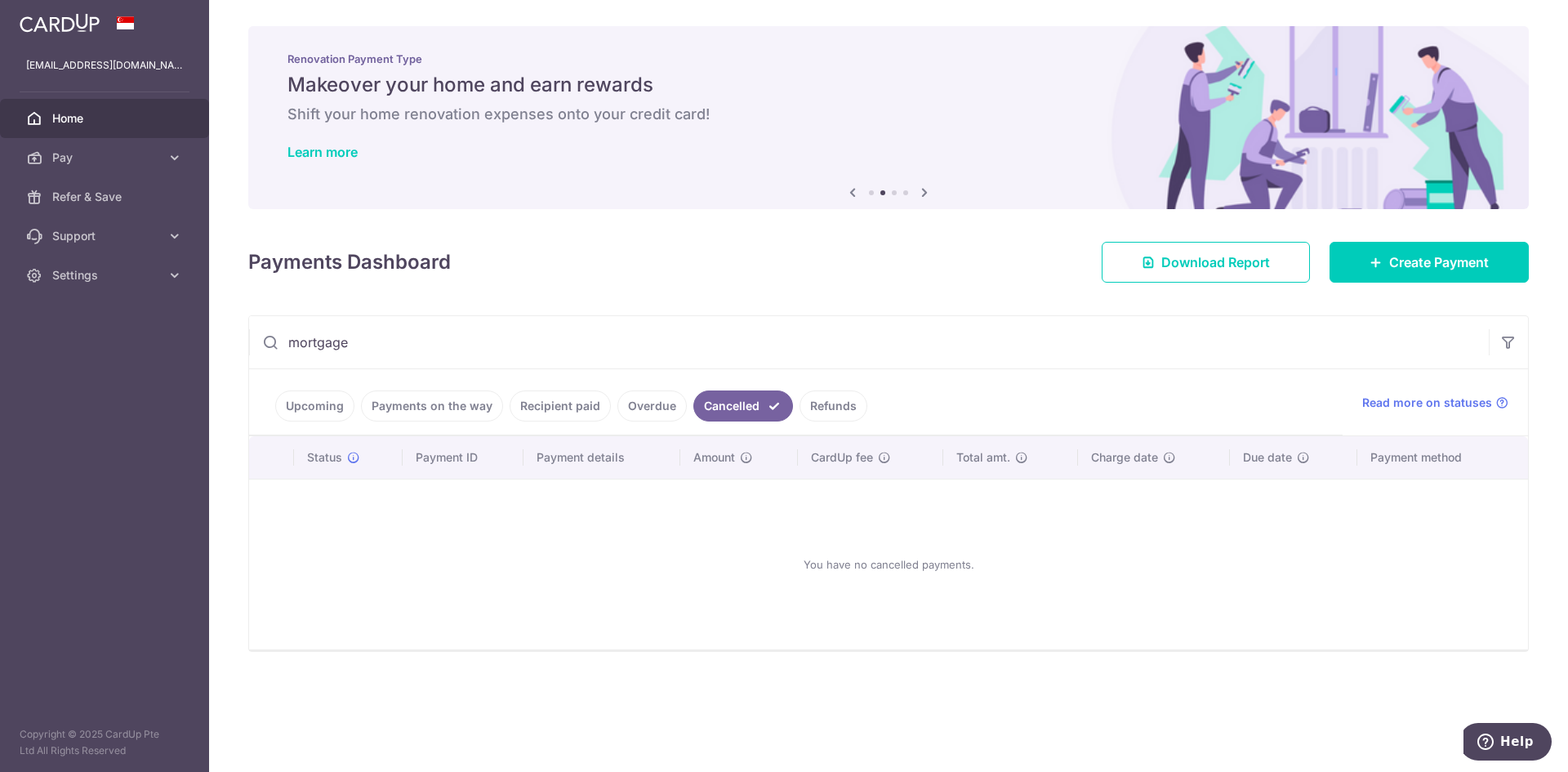
drag, startPoint x: 365, startPoint y: 346, endPoint x: 198, endPoint y: 347, distance: 167.0
click at [198, 347] on main "[EMAIL_ADDRESS][DOMAIN_NAME] Home Pay Payments Recipients Cards Refer & Save Su…" at bounding box center [784, 386] width 1568 height 772
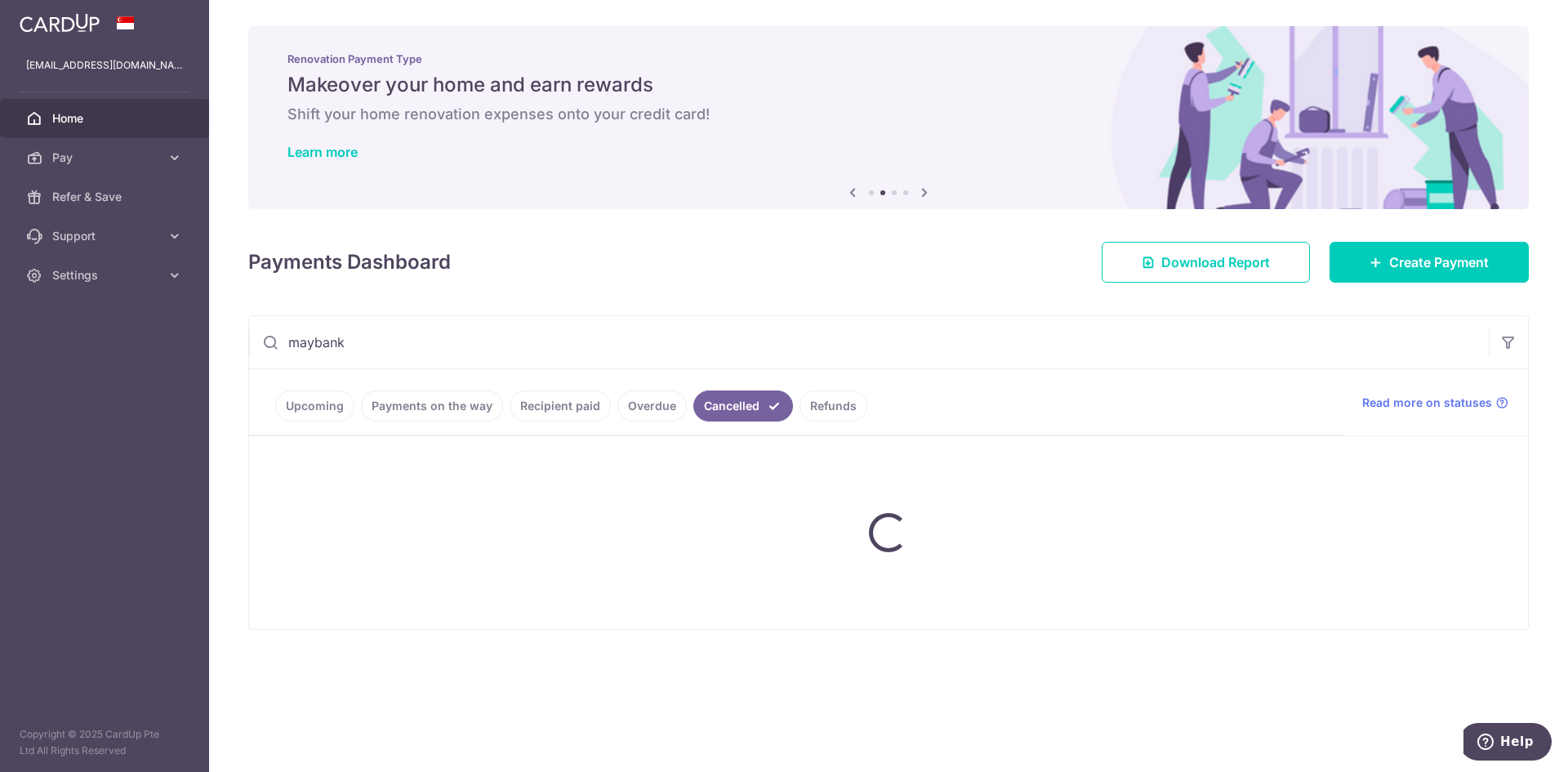
type input "maybank"
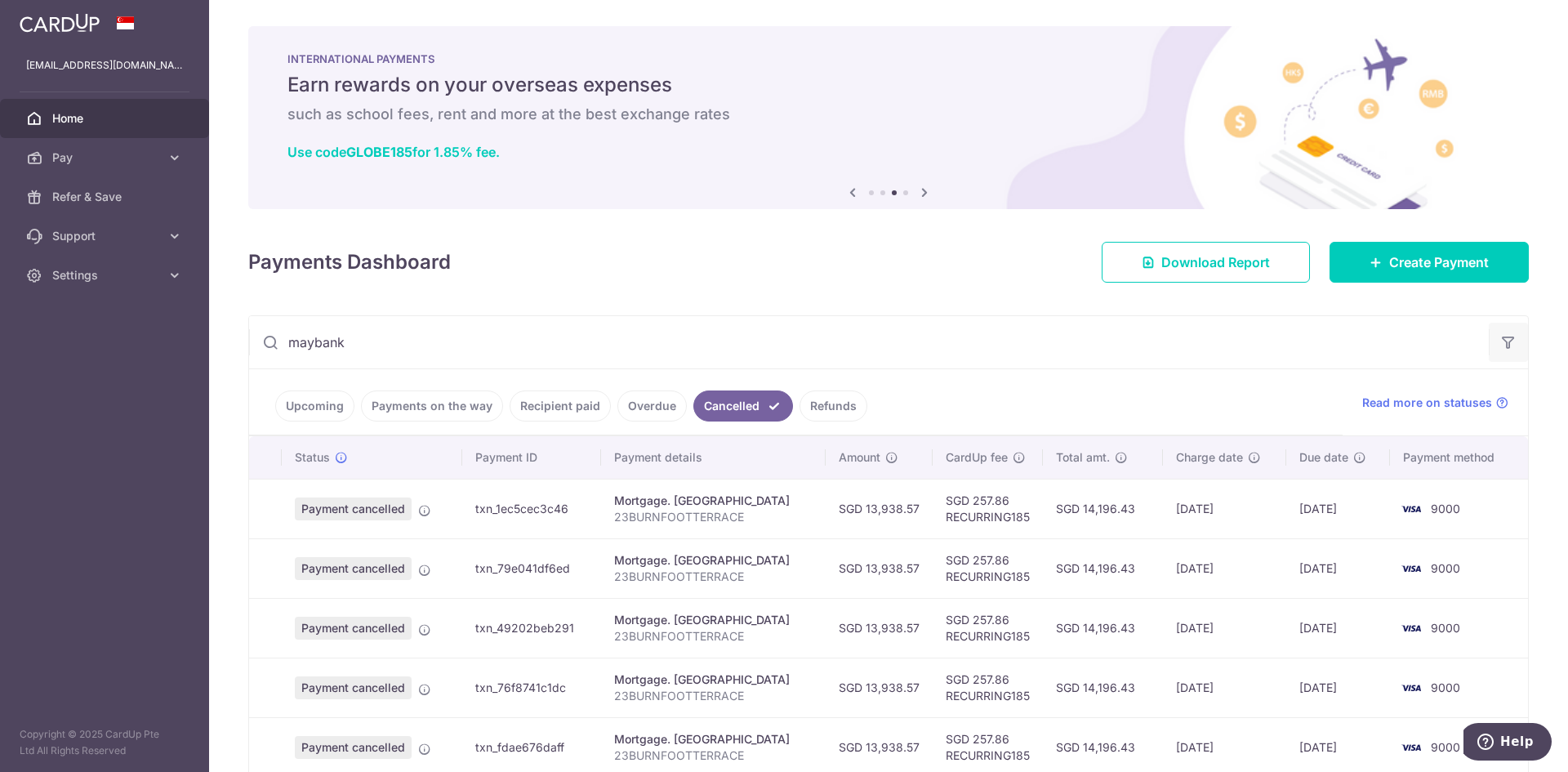
click at [1507, 345] on icon "button" at bounding box center [1508, 342] width 16 height 16
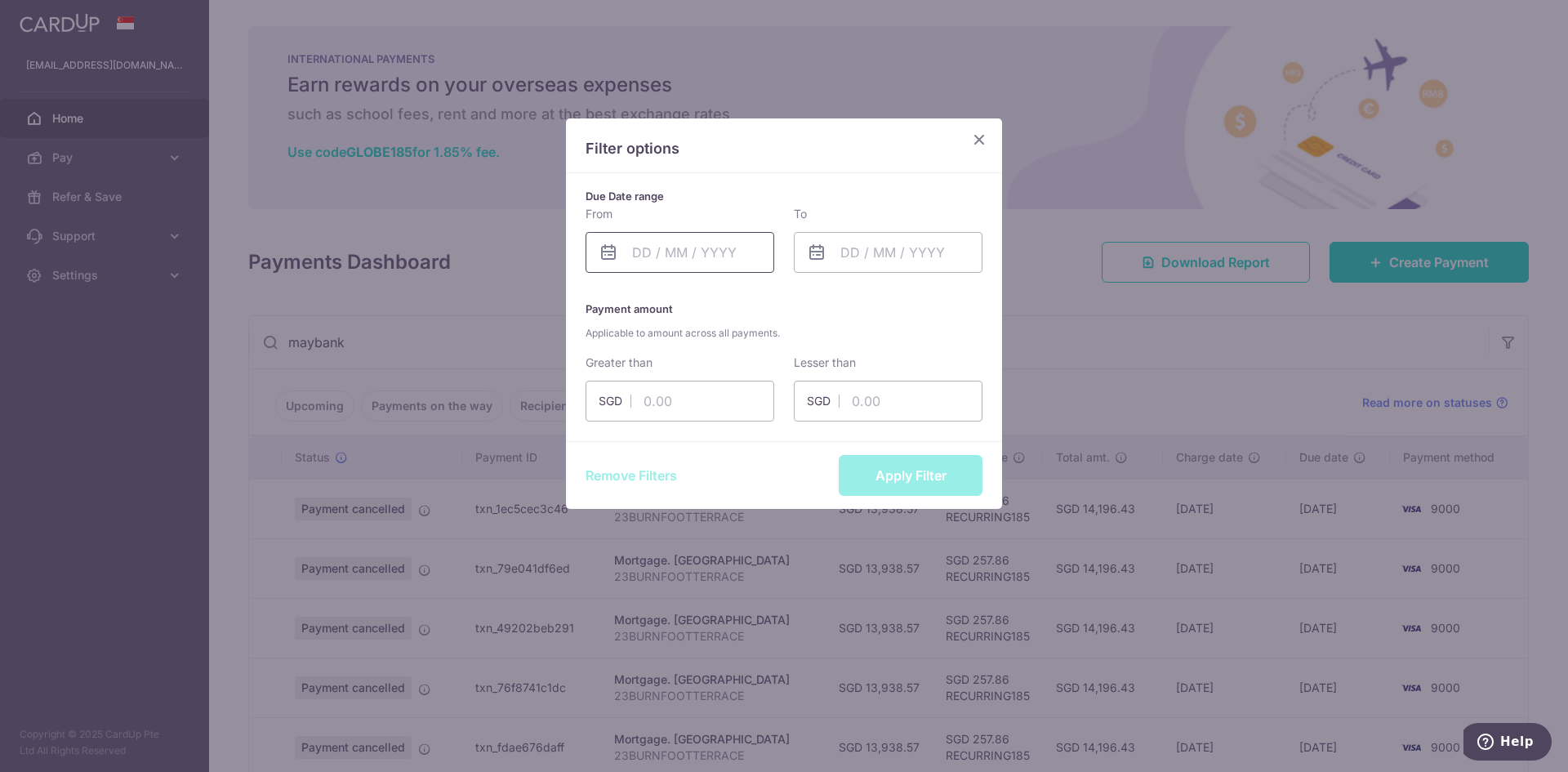
click at [663, 264] on input "text" at bounding box center [680, 252] width 189 height 41
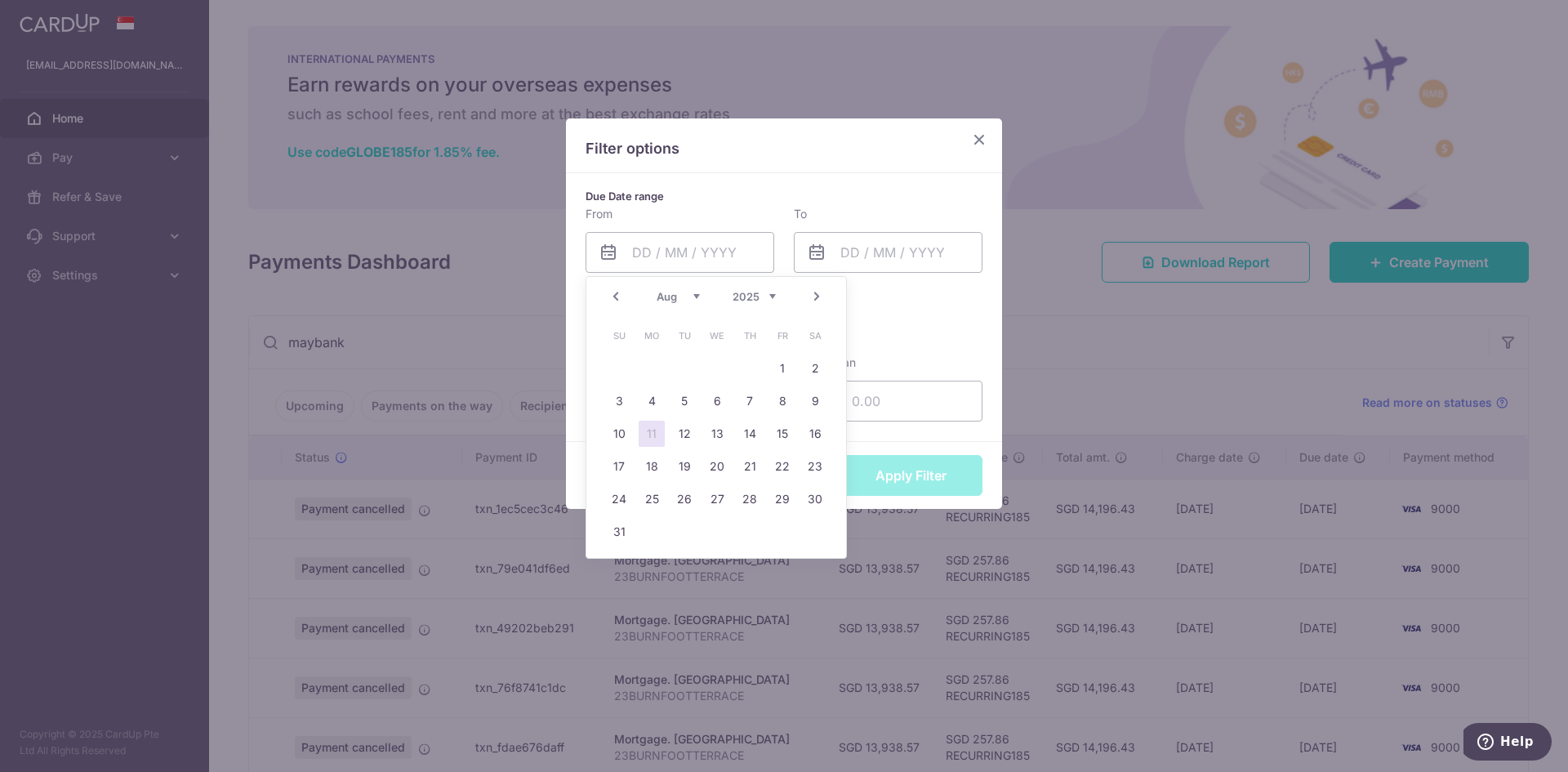
click at [618, 293] on link "Prev" at bounding box center [615, 296] width 20 height 20
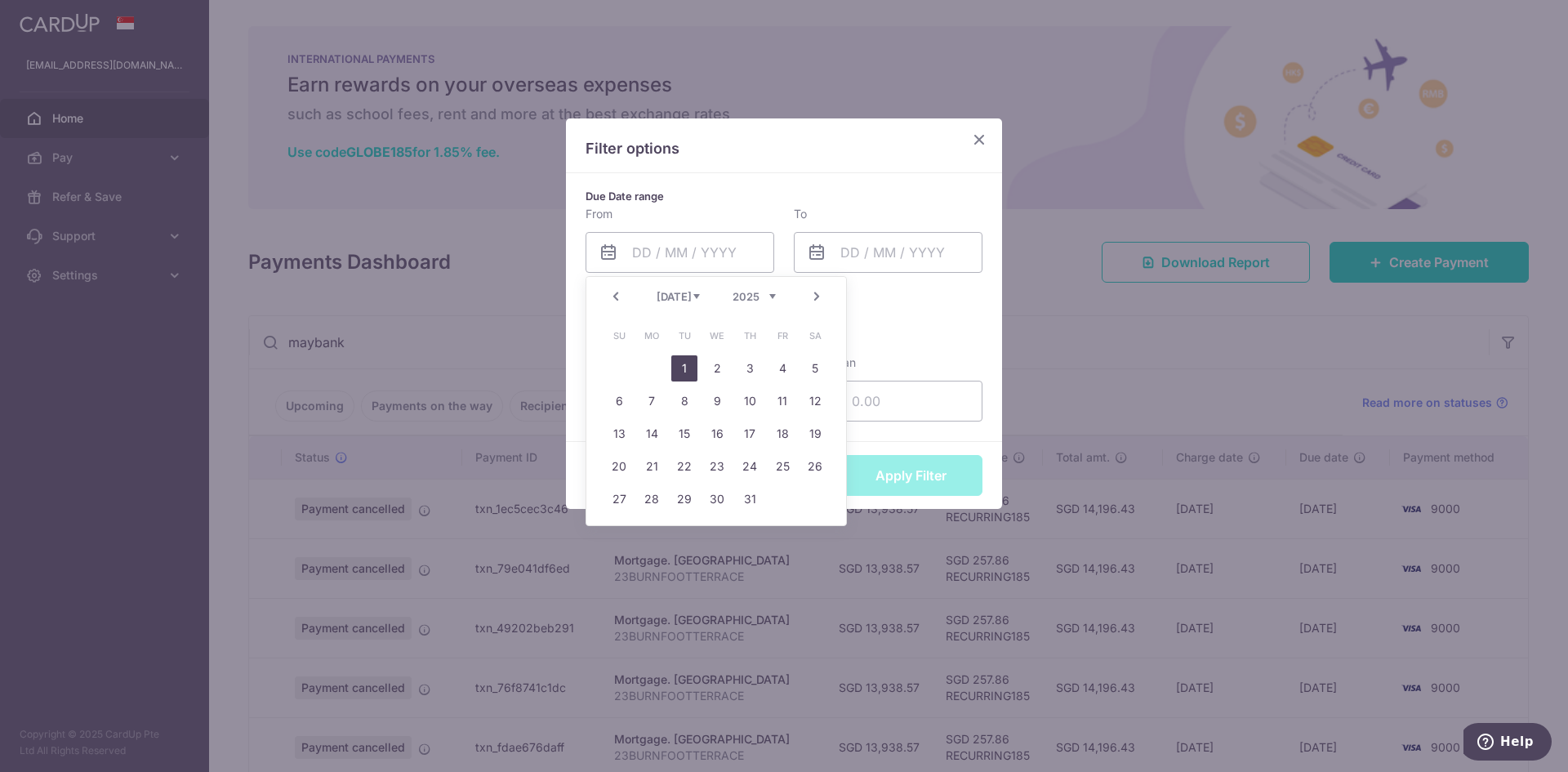
click at [685, 366] on link "1" at bounding box center [684, 367] width 26 height 26
type input "[DATE]"
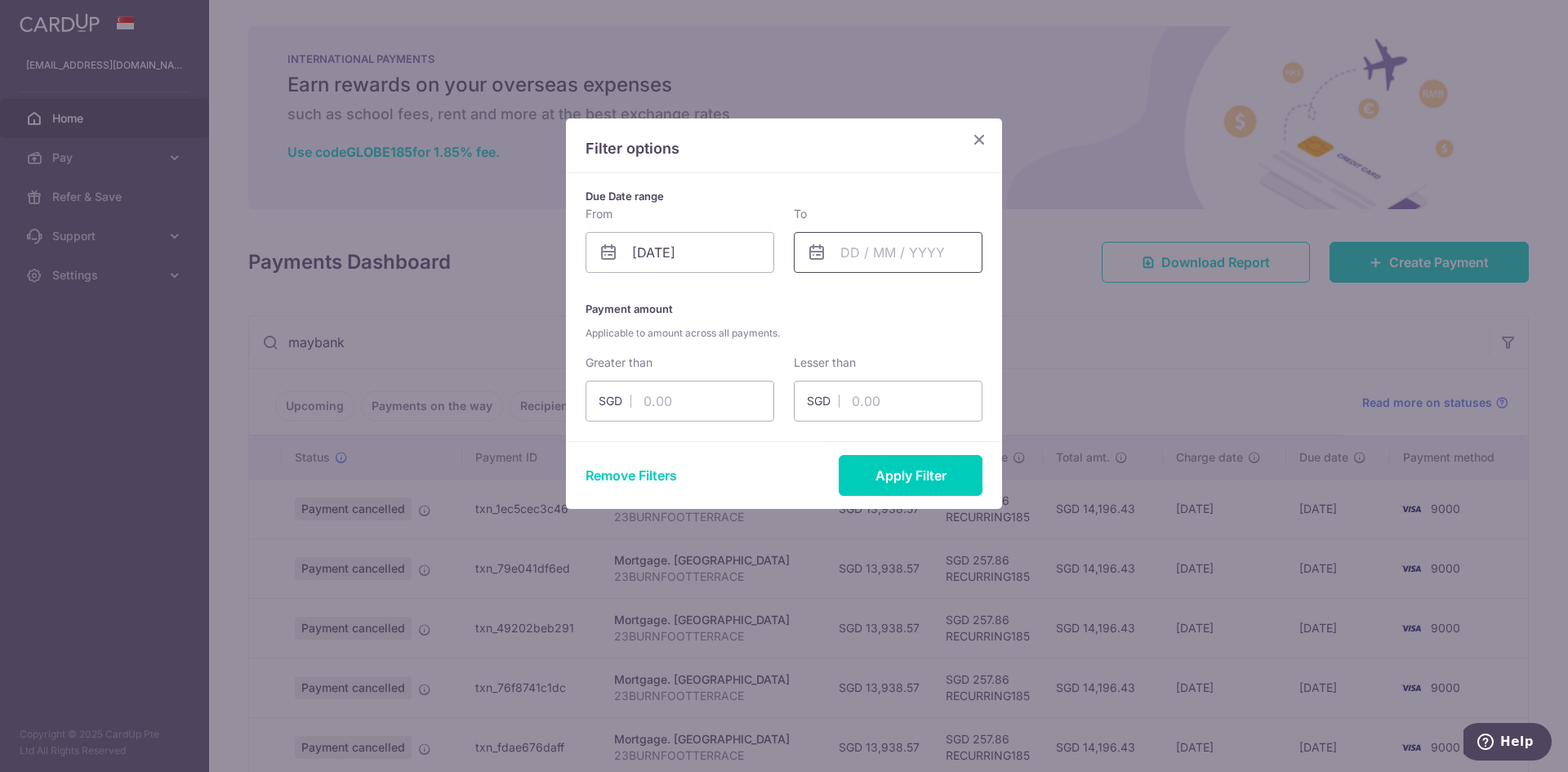
click at [906, 255] on input "text" at bounding box center [888, 252] width 189 height 41
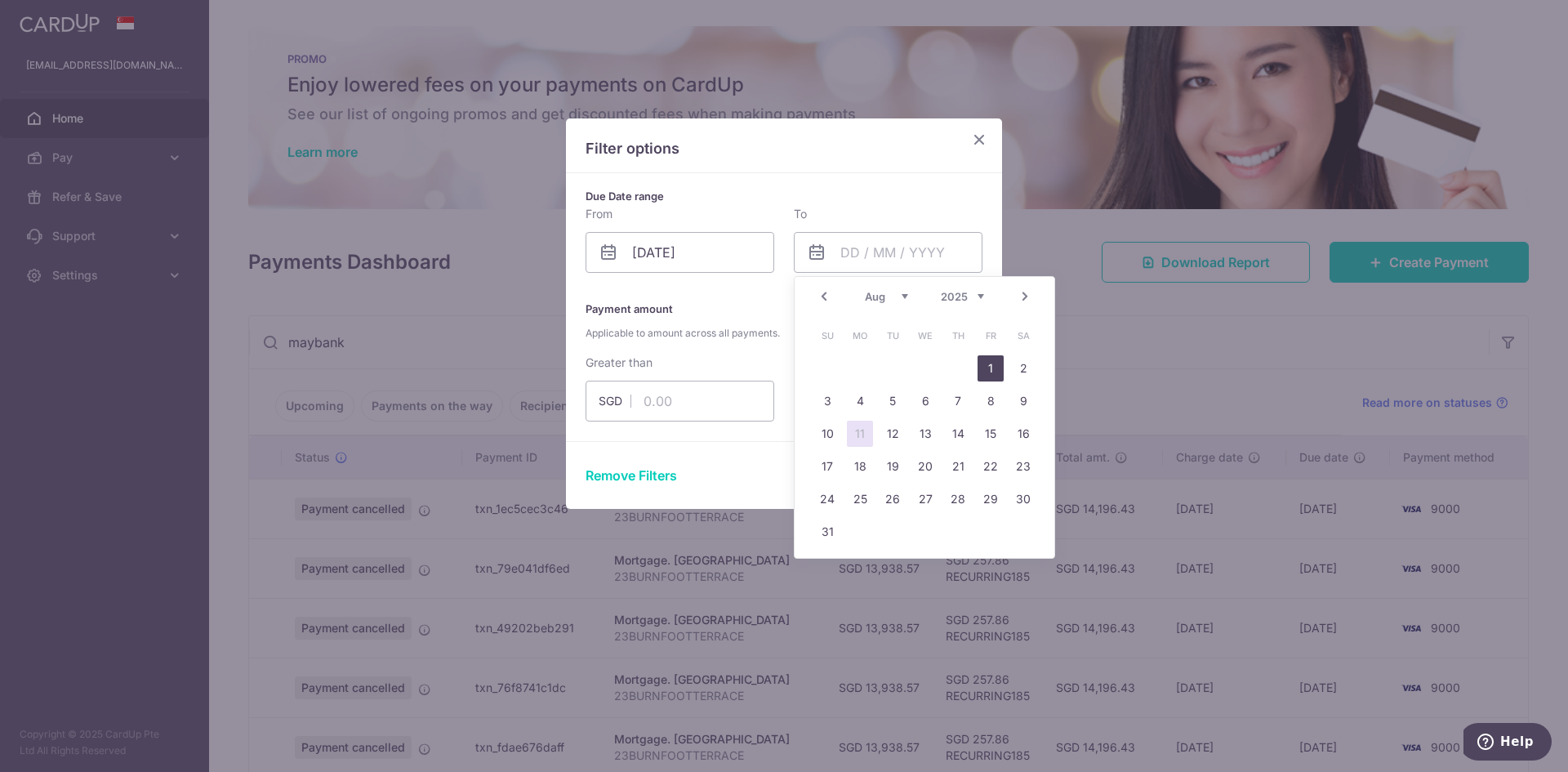
click at [990, 370] on link "1" at bounding box center [990, 367] width 26 height 26
type input "[DATE]"
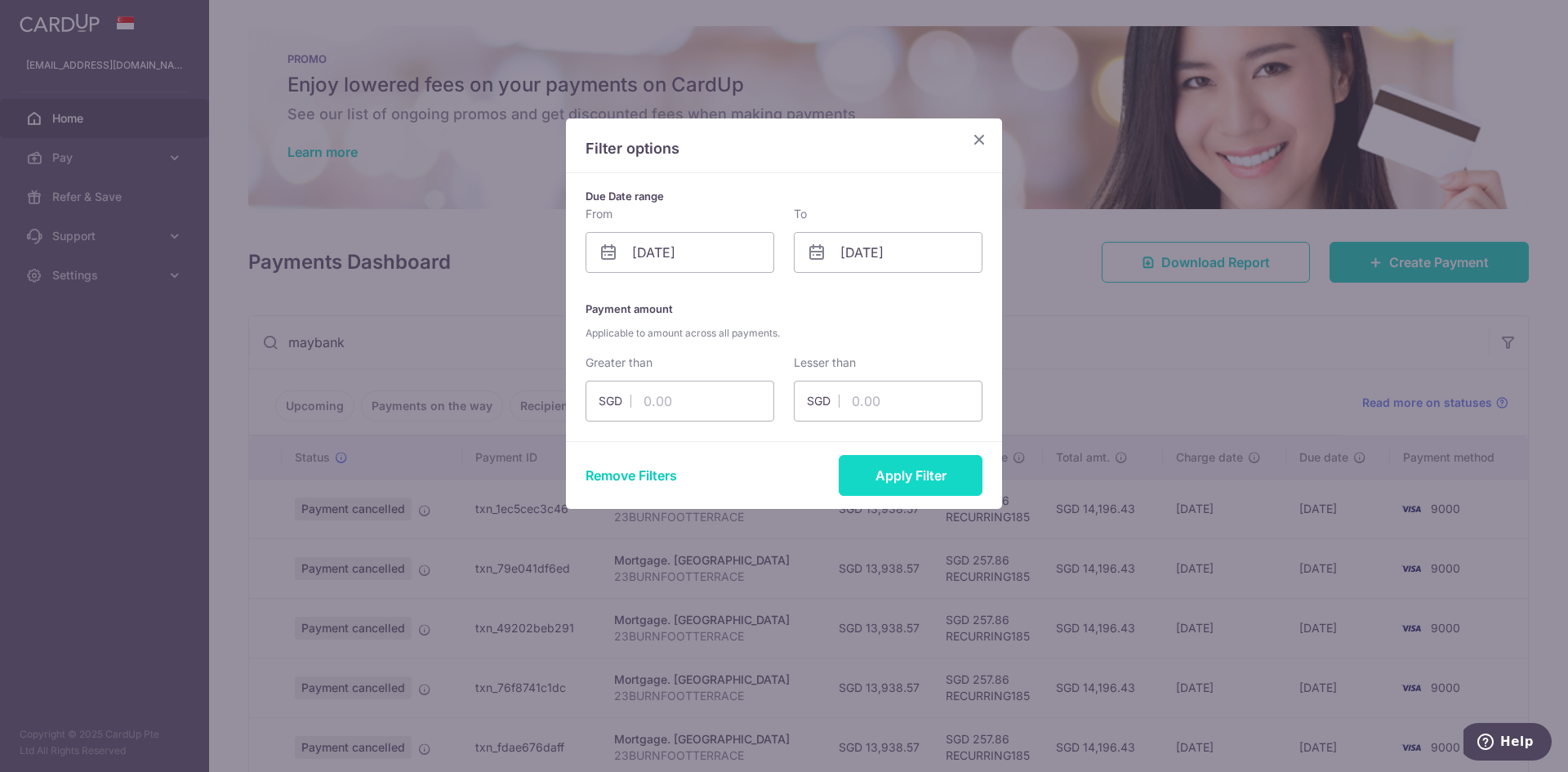
click at [943, 488] on button "Apply Filter" at bounding box center [910, 475] width 144 height 41
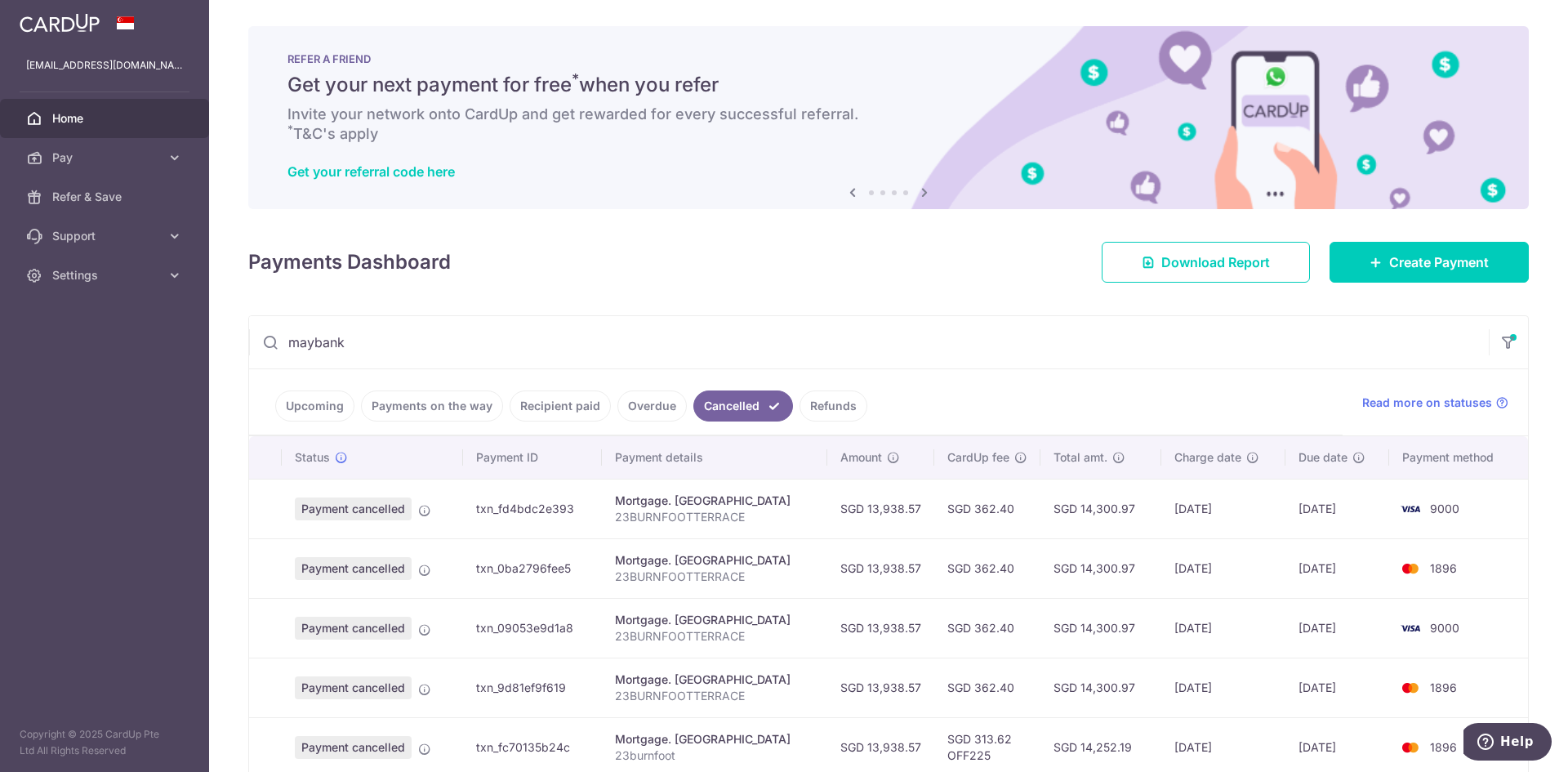
scroll to position [82, 0]
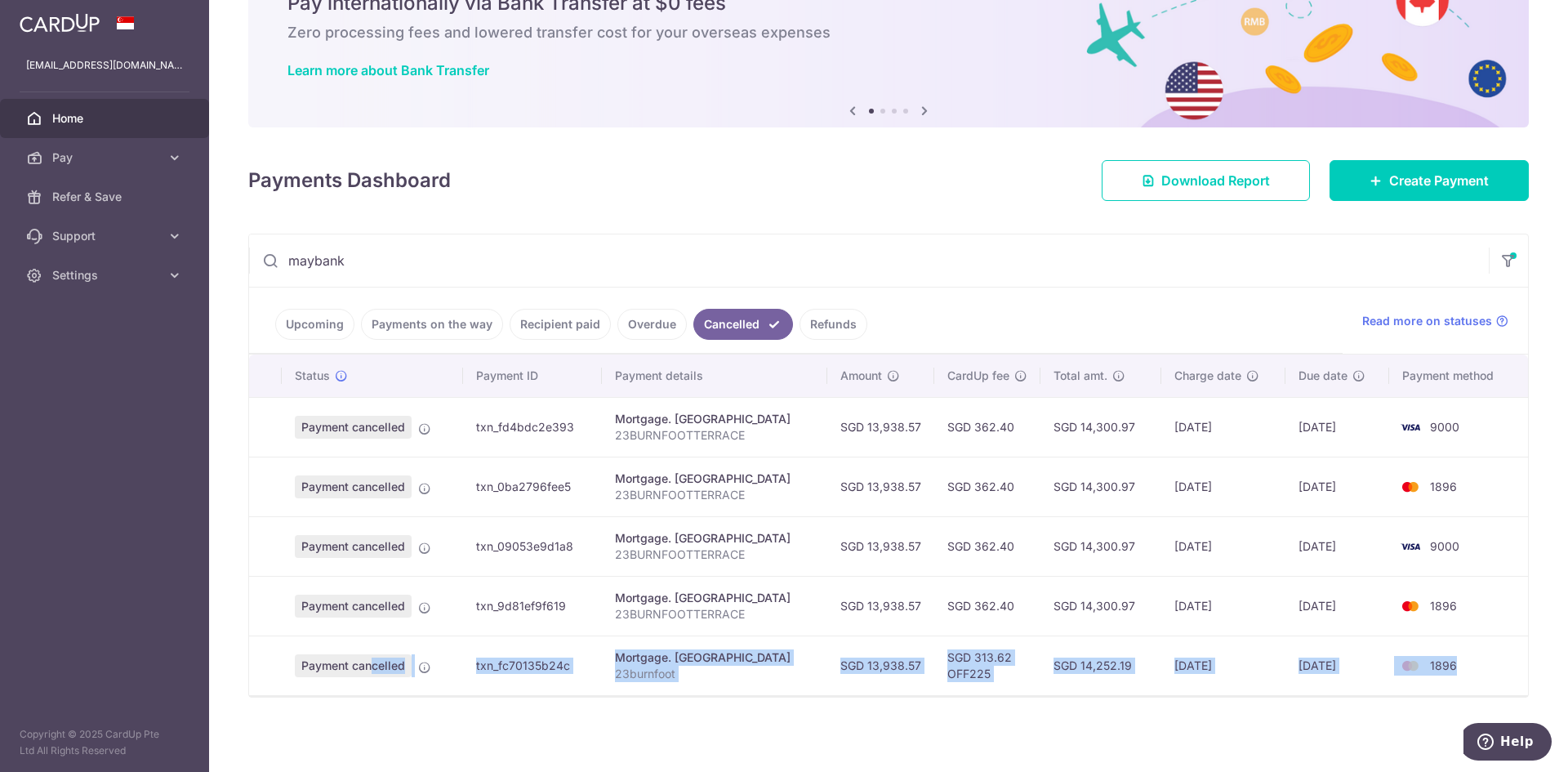
drag, startPoint x: 1454, startPoint y: 666, endPoint x: 327, endPoint y: 662, distance: 1127.0
click at [327, 662] on tr "Payment cancelled txn_fc70135b24c Mortgage. [GEOGRAPHIC_DATA] [GEOGRAPHIC_DATA]…" at bounding box center [888, 664] width 1279 height 60
click at [424, 668] on icon at bounding box center [425, 667] width 13 height 13
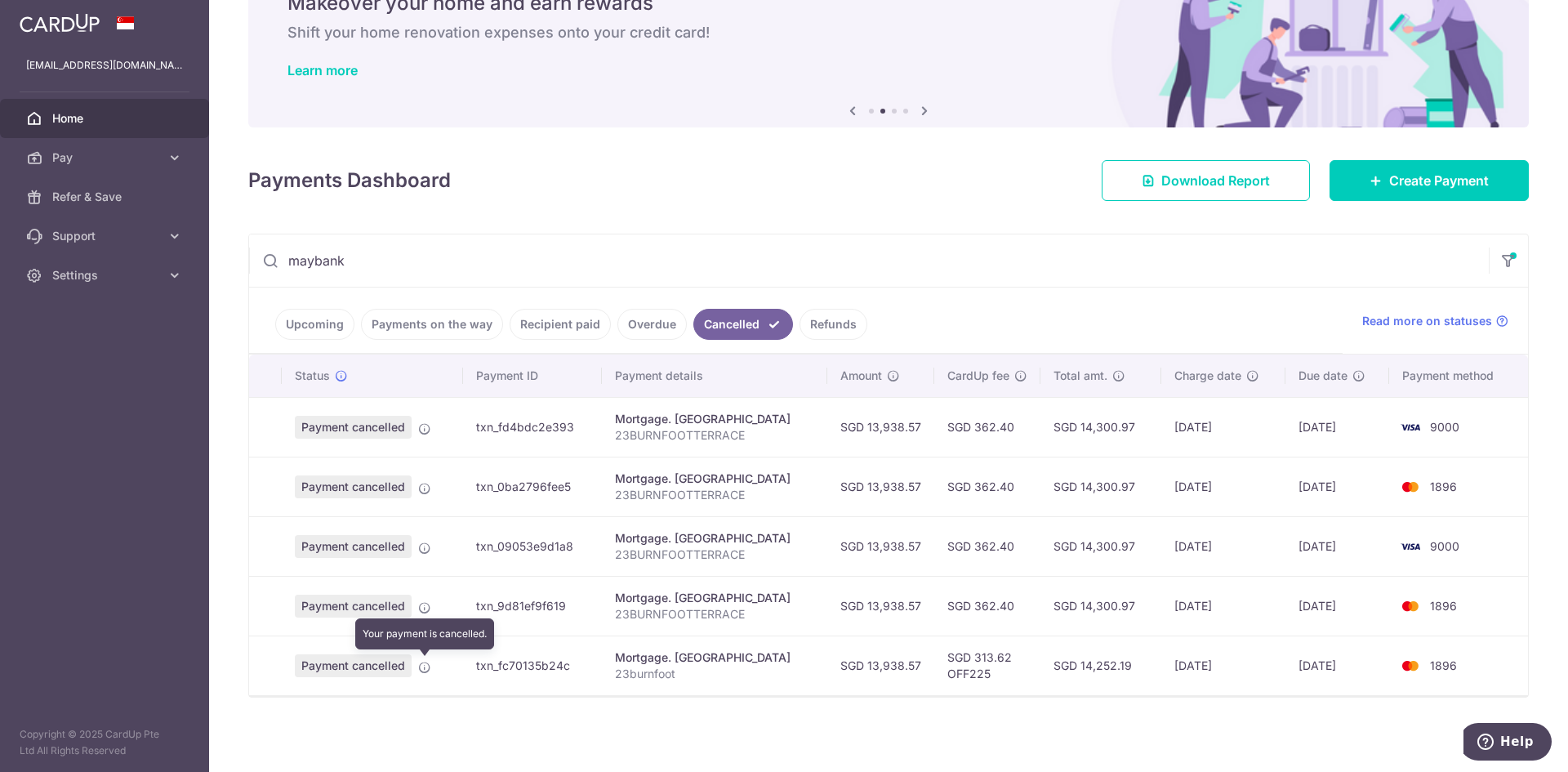
click at [424, 668] on icon at bounding box center [425, 667] width 13 height 13
click at [423, 666] on icon at bounding box center [425, 667] width 13 height 13
click at [643, 676] on p "23burnfoot" at bounding box center [714, 673] width 199 height 16
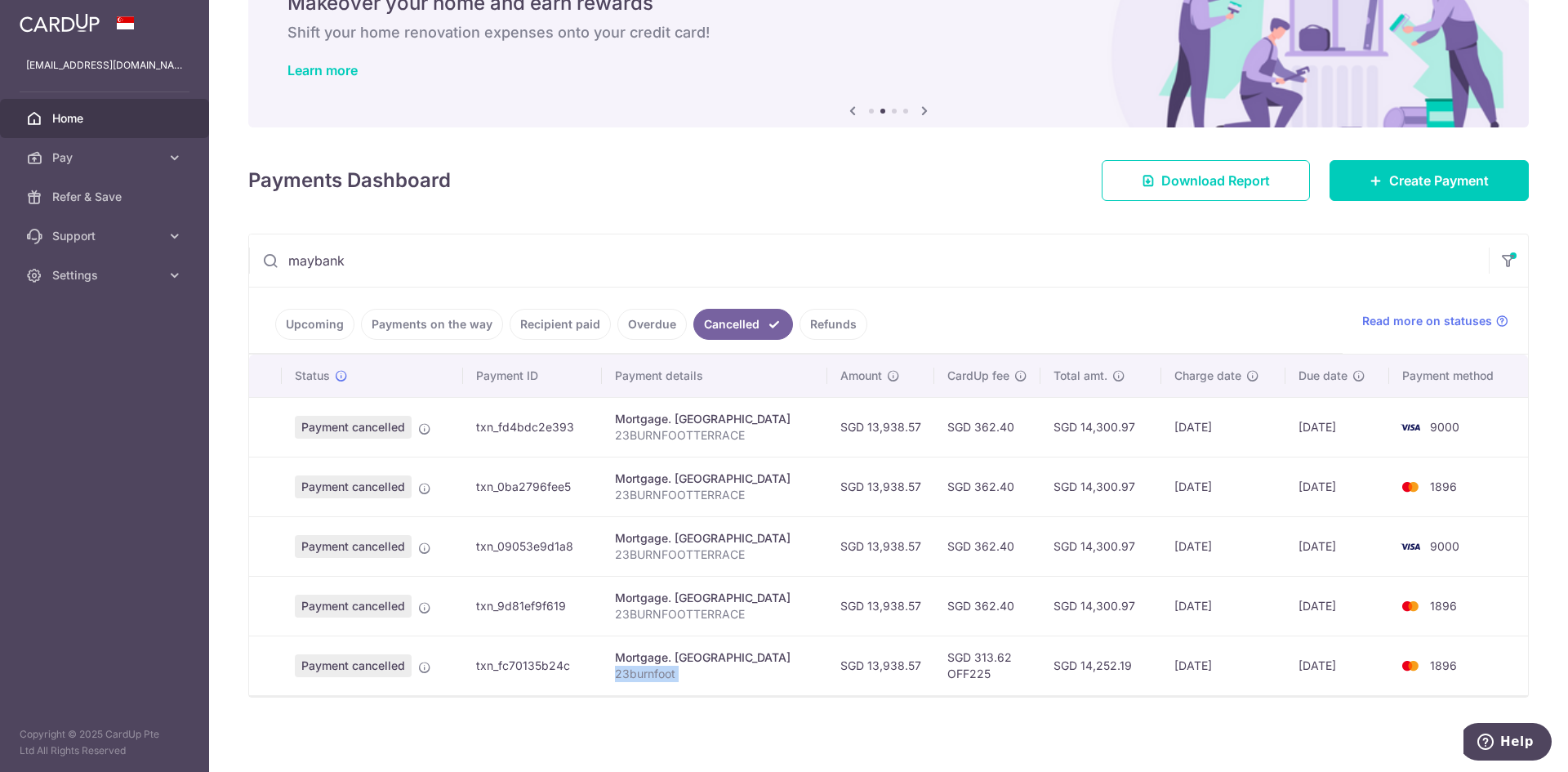
click at [643, 676] on p "23burnfoot" at bounding box center [714, 673] width 199 height 16
click at [311, 327] on link "Upcoming" at bounding box center [314, 324] width 79 height 31
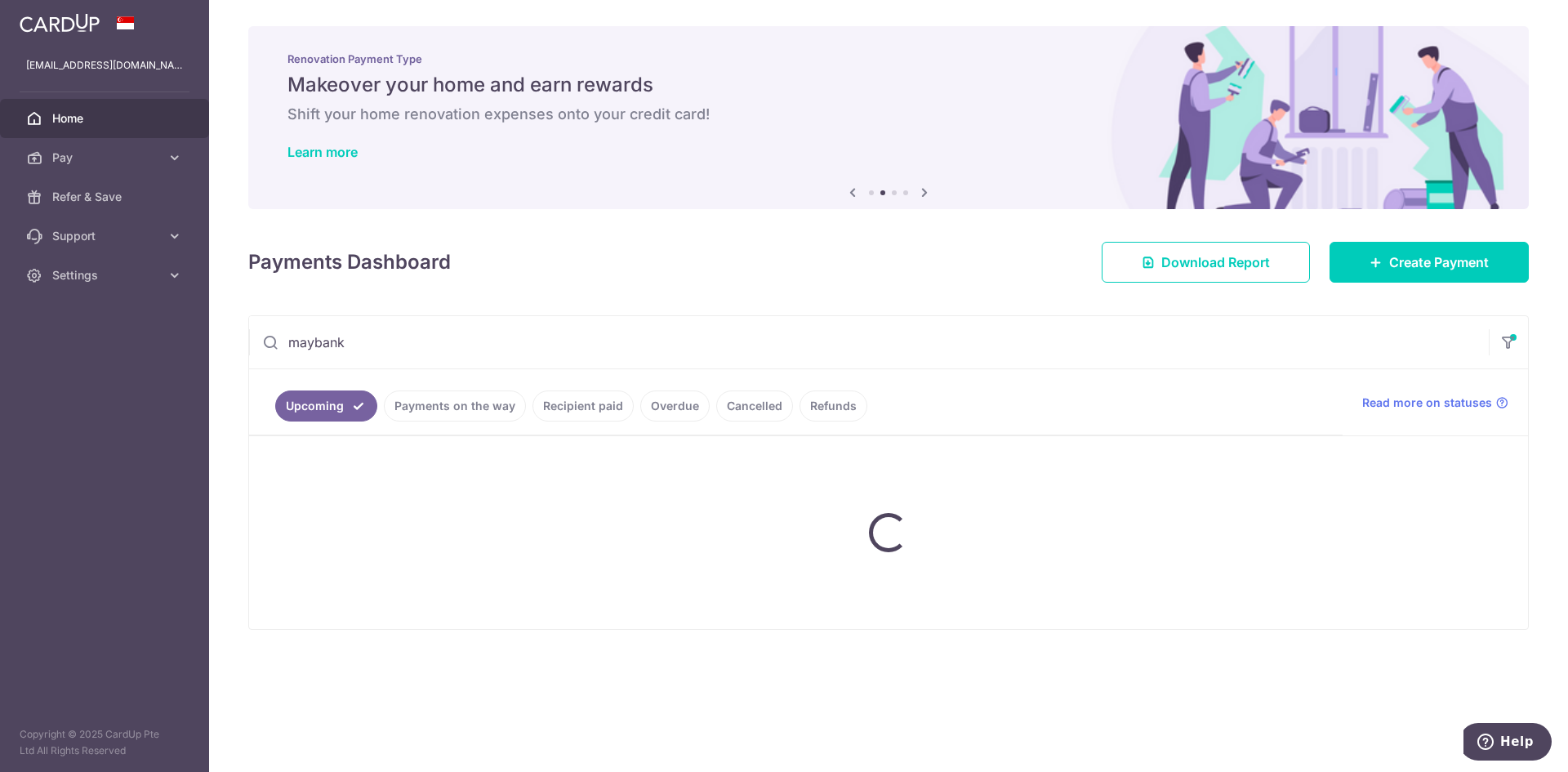
scroll to position [0, 0]
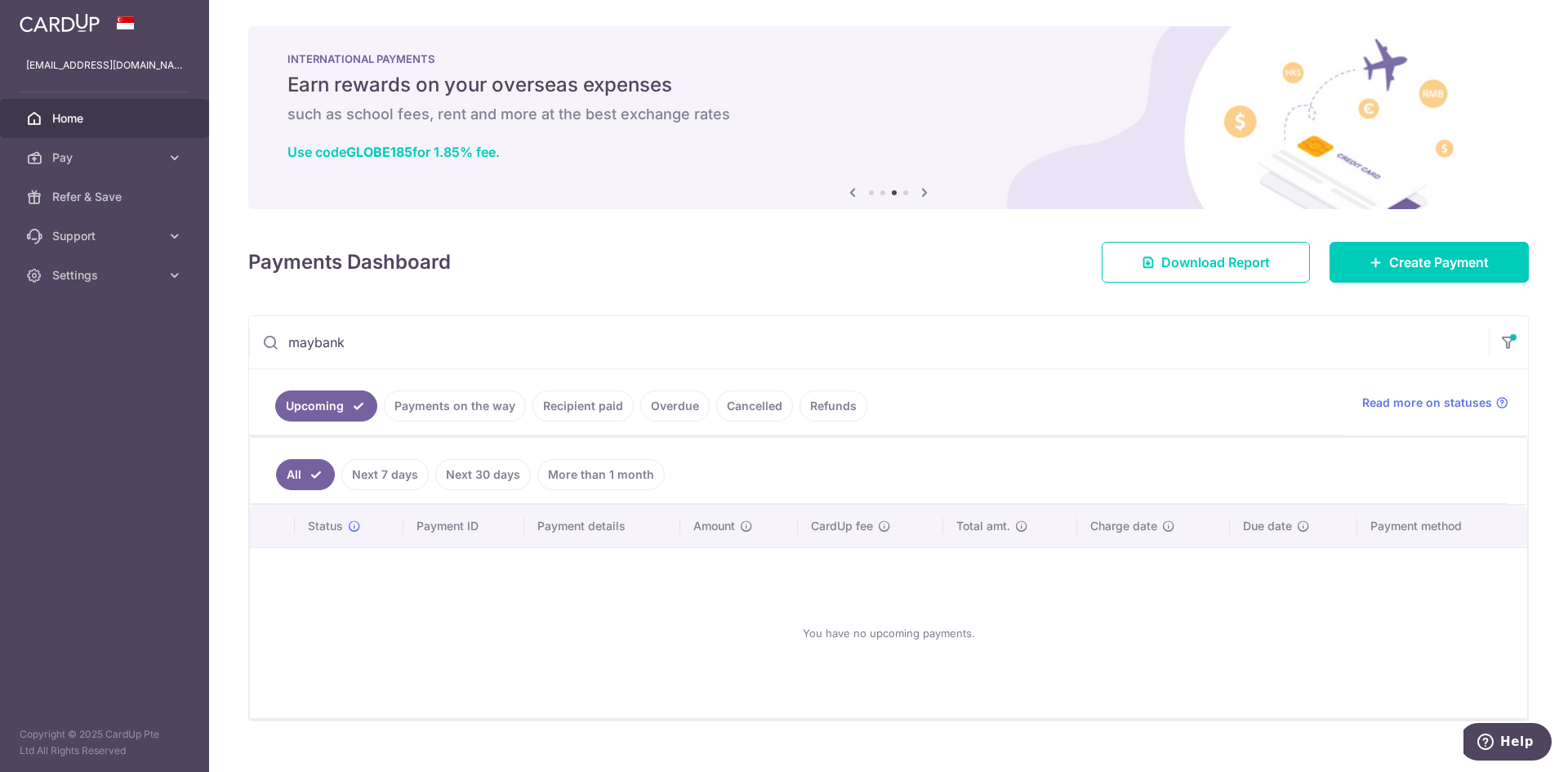
click at [592, 413] on link "Recipient paid" at bounding box center [583, 406] width 101 height 31
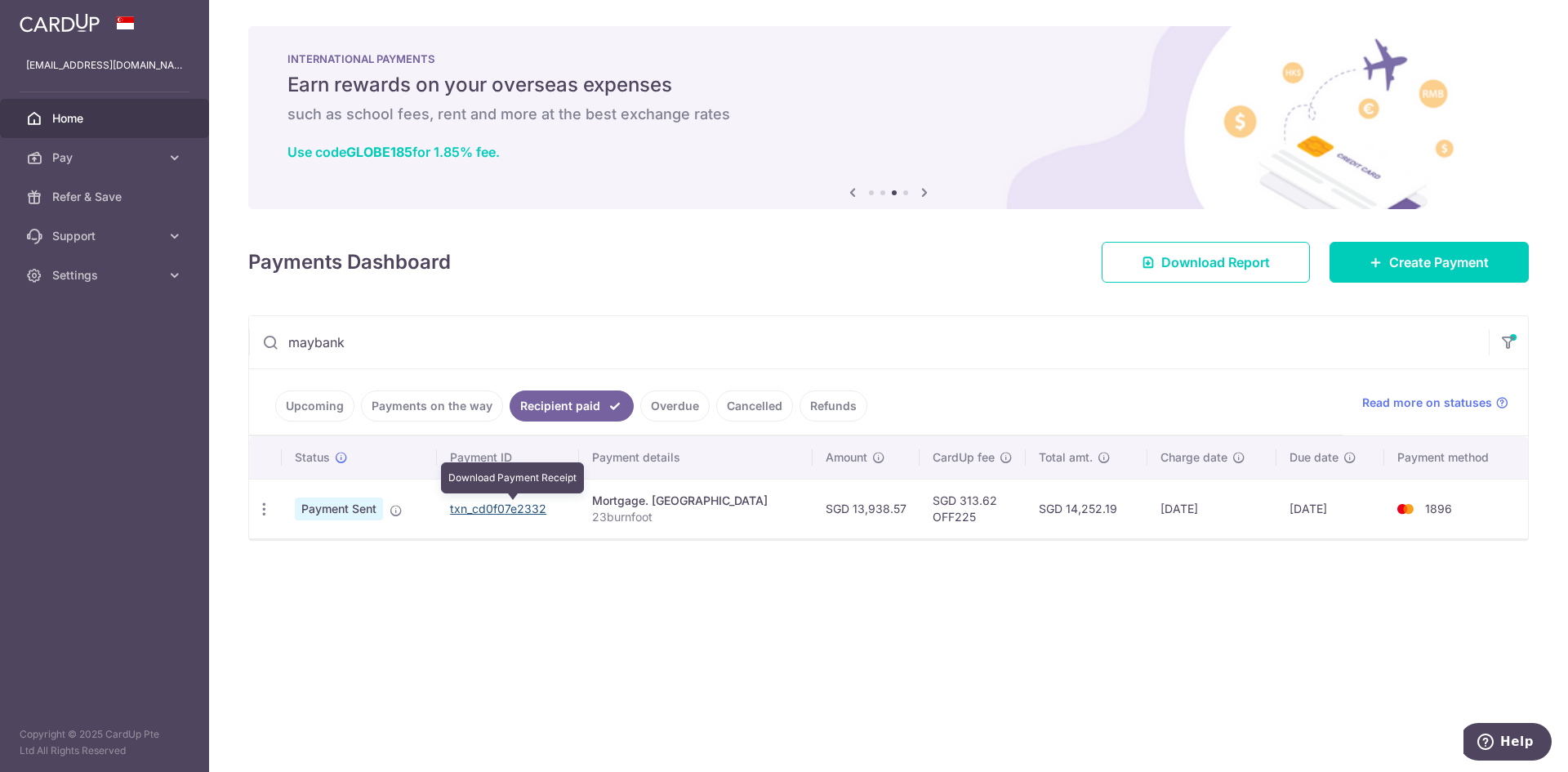
click at [528, 511] on link "txn_cd0f07e2332" at bounding box center [498, 508] width 96 height 14
